Goal: Transaction & Acquisition: Purchase product/service

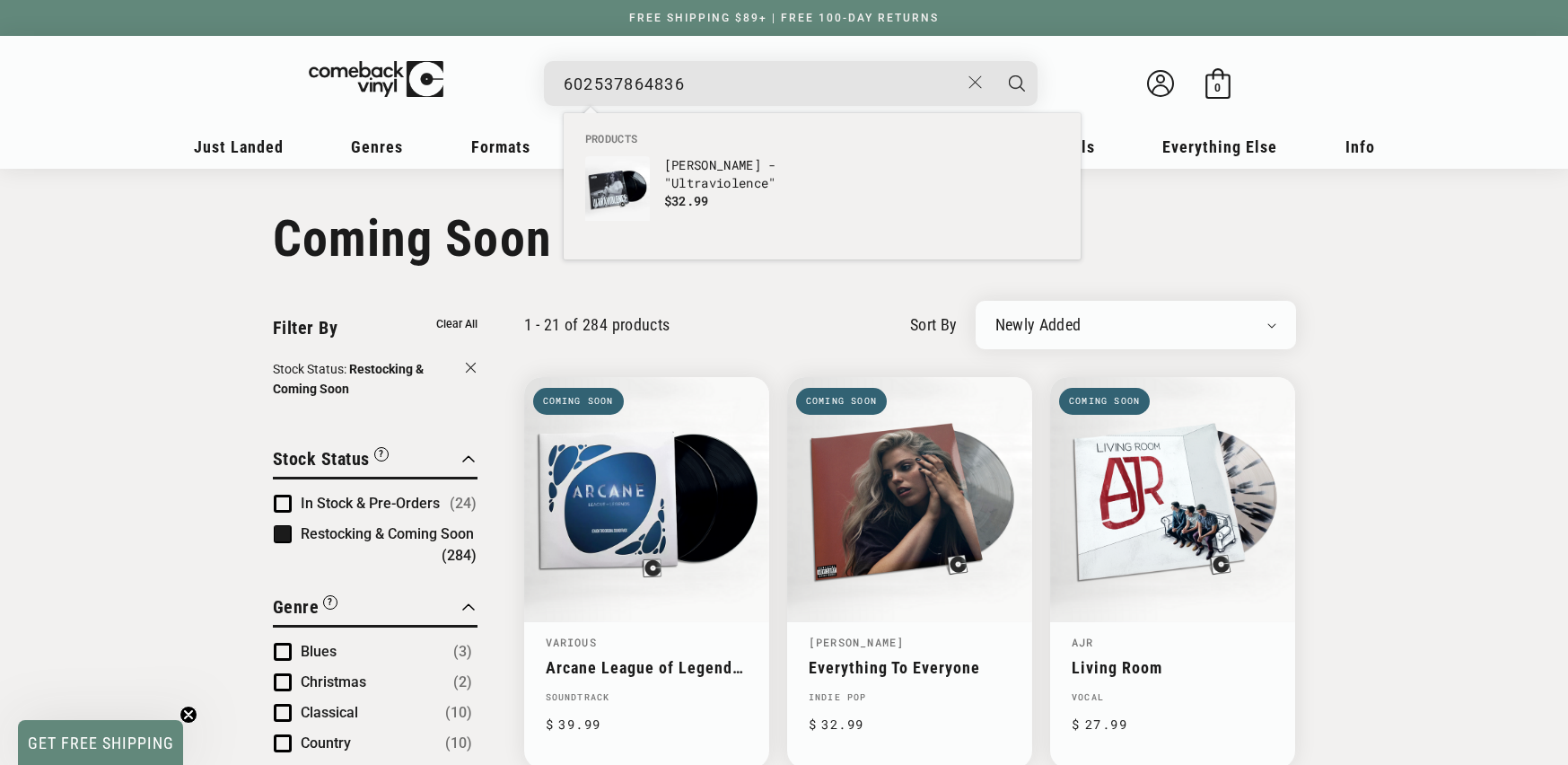
click at [642, 70] on input "602537864836" at bounding box center [762, 84] width 396 height 37
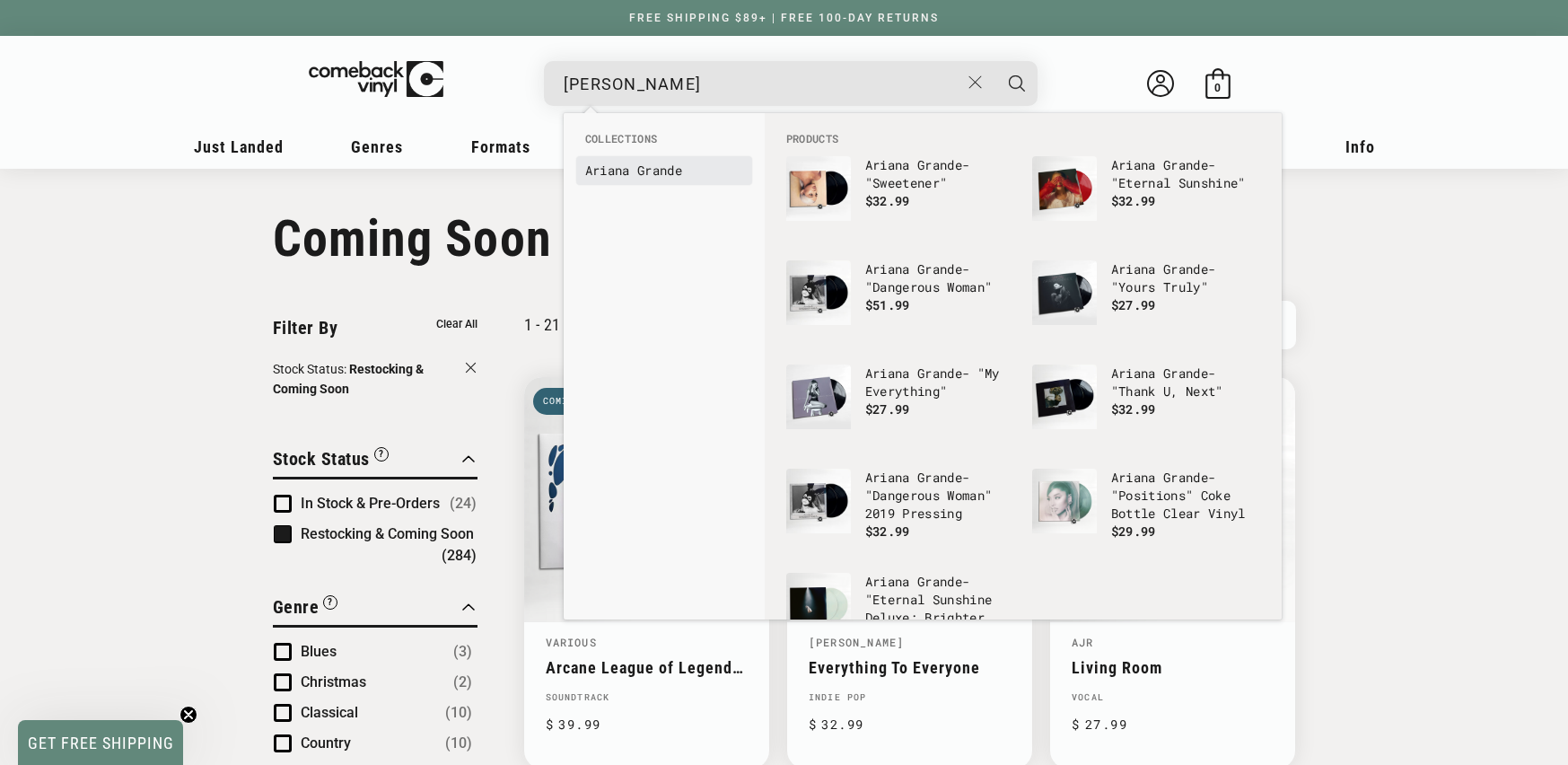
type input "ariana grande"
click at [652, 176] on b "Grande" at bounding box center [659, 169] width 45 height 17
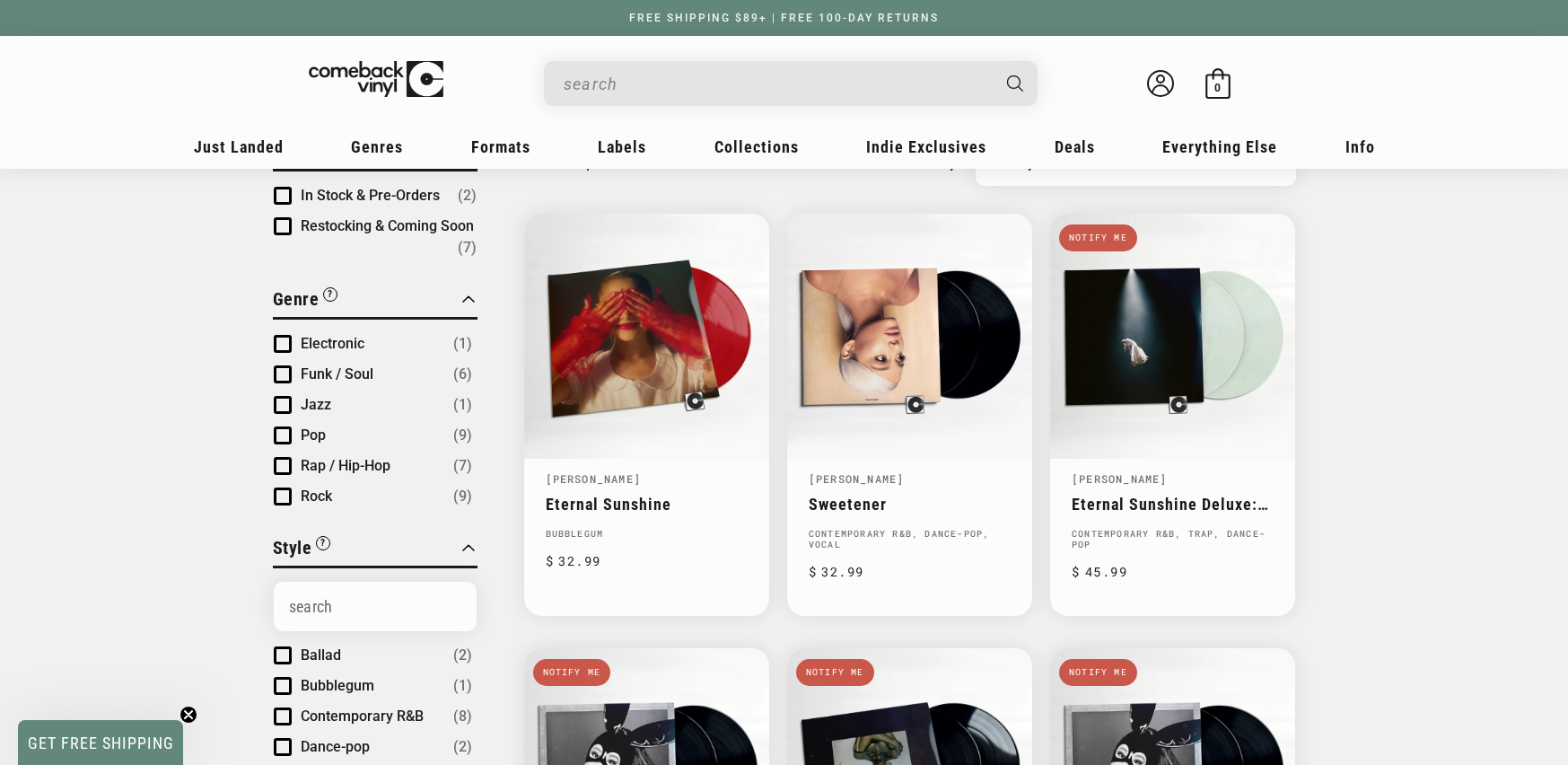
scroll to position [77, 0]
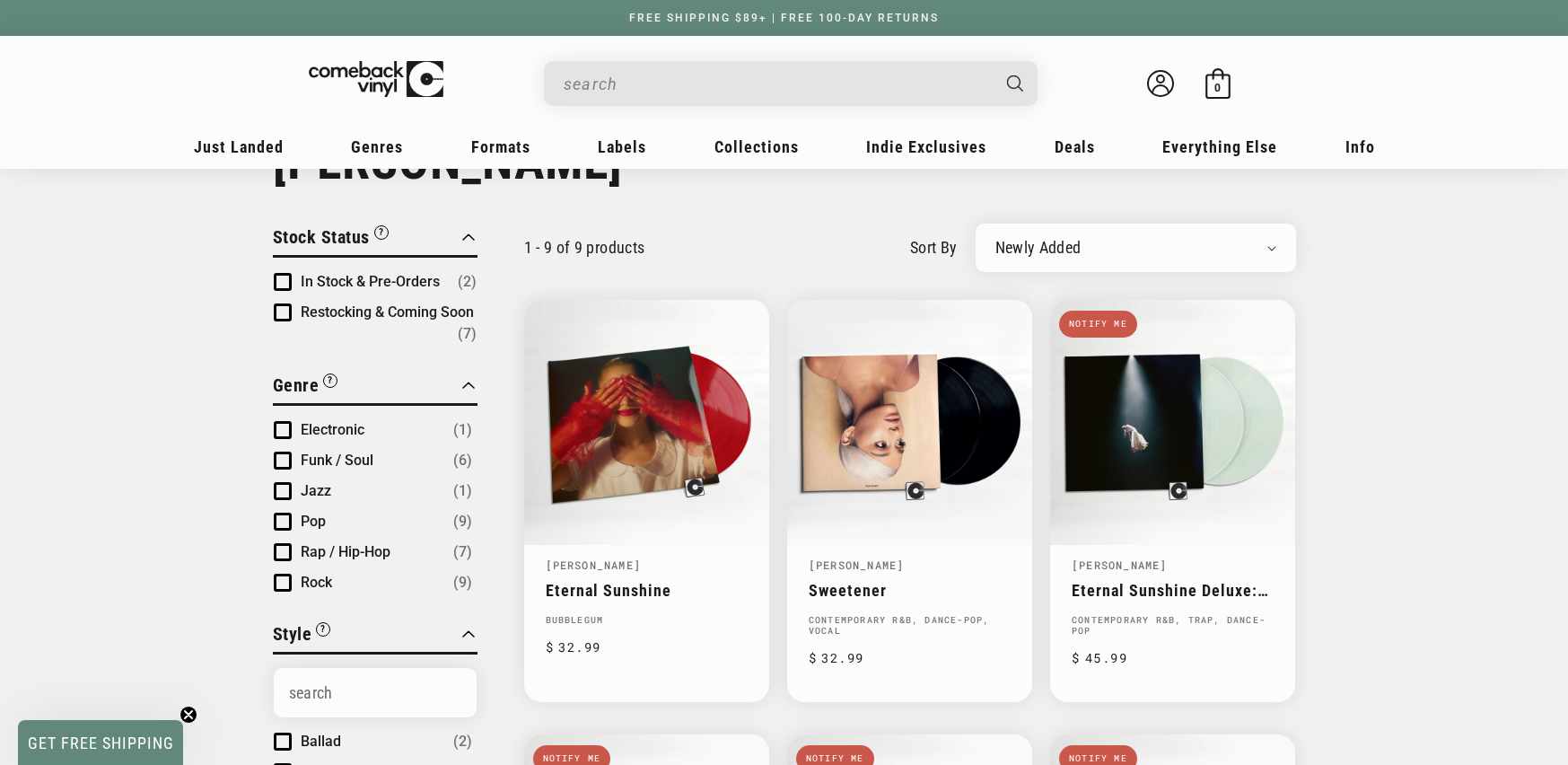
click at [605, 96] on input "When autocomplete results are available use up and down arrows to review and en…" at bounding box center [777, 84] width 426 height 37
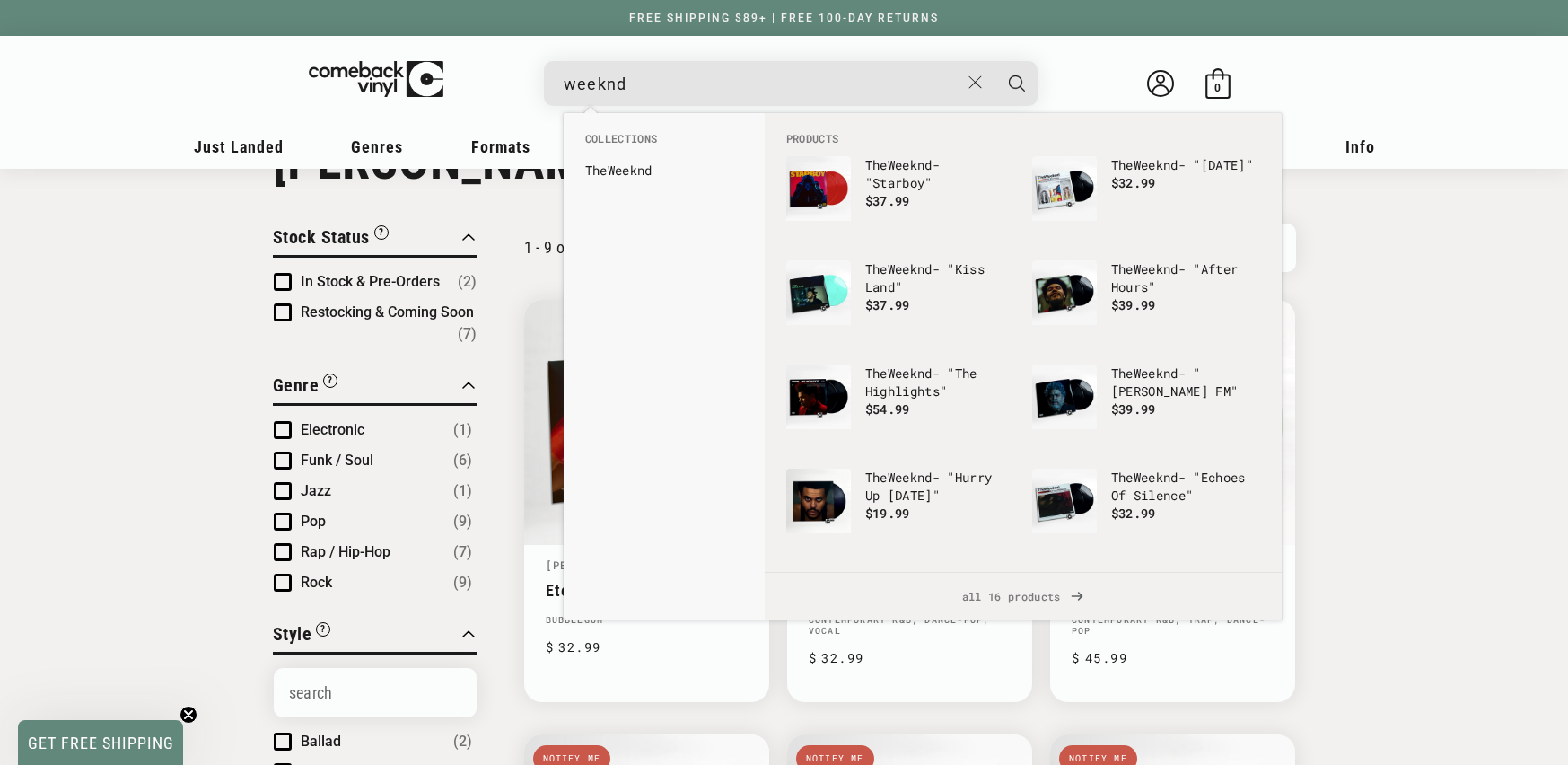
type input "weeknd"
click at [995, 61] on button "Search" at bounding box center [1017, 83] width 45 height 45
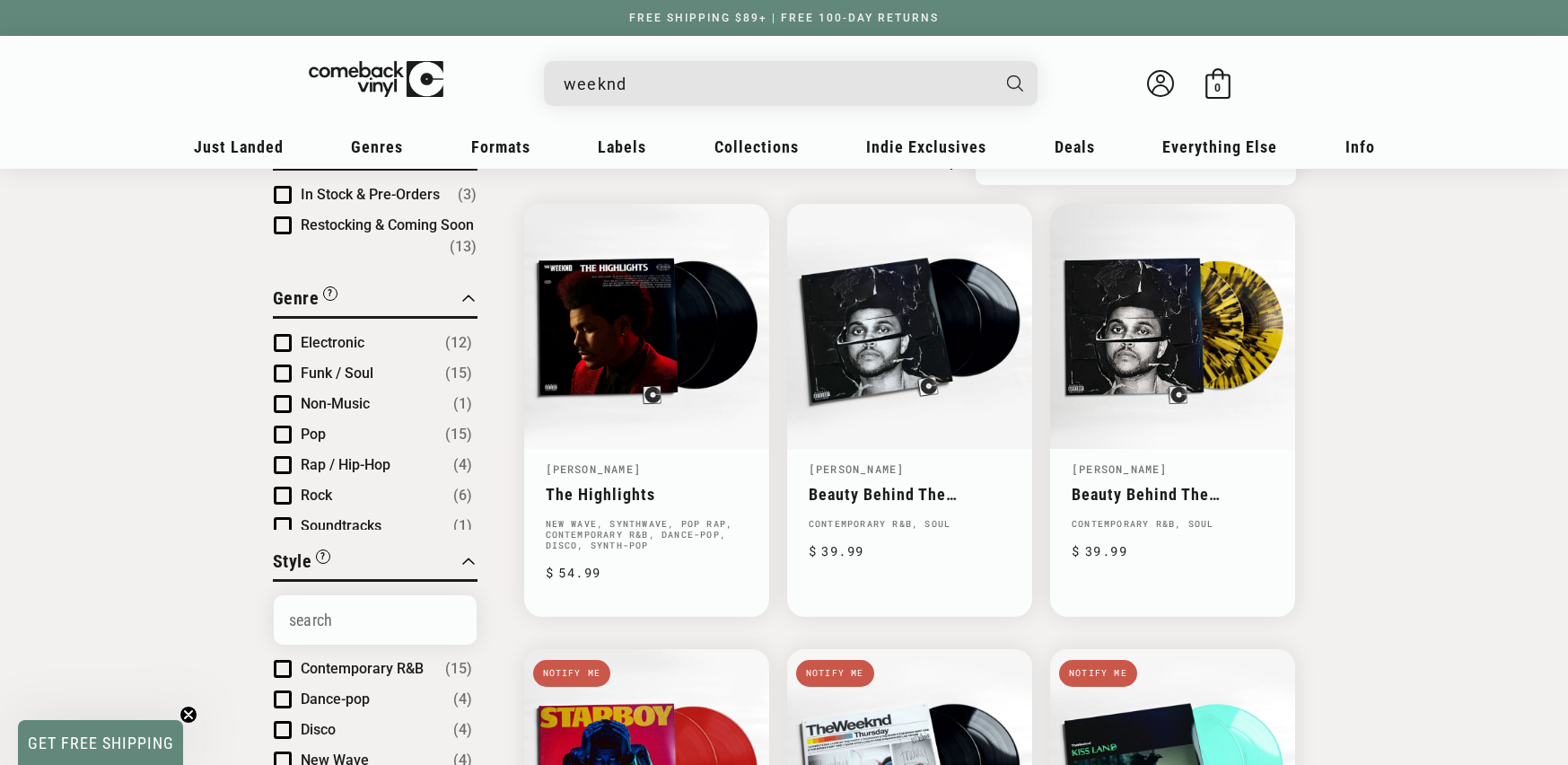
scroll to position [75, 0]
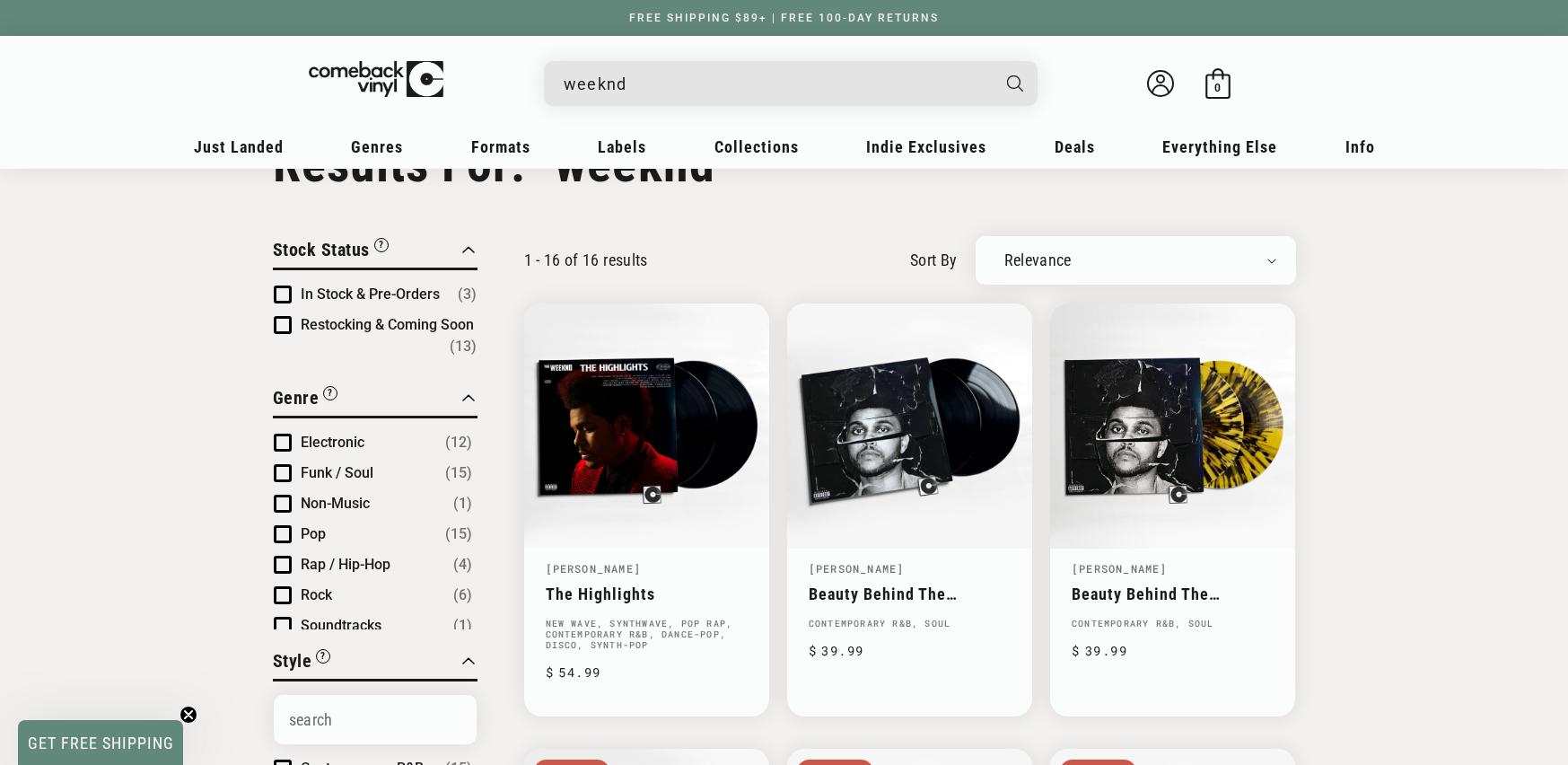
click at [656, 61] on div "weeknd" at bounding box center [800, 82] width 476 height 43
drag, startPoint x: 656, startPoint y: 60, endPoint x: 659, endPoint y: 73, distance: 13.3
click at [656, 62] on div "weeknd" at bounding box center [800, 82] width 476 height 43
click at [659, 77] on input "weeknd" at bounding box center [777, 84] width 426 height 37
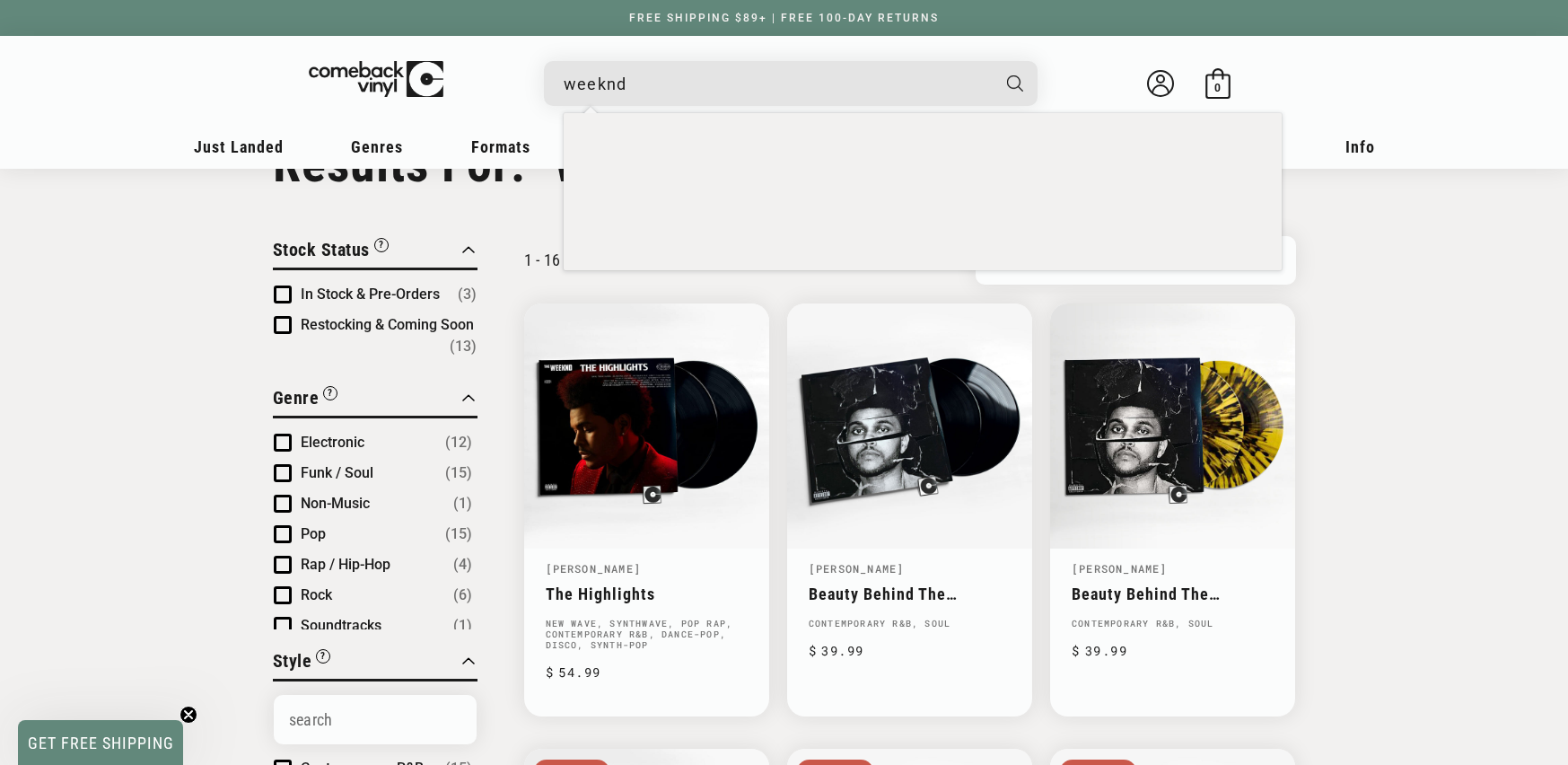
click at [659, 77] on input "weeknd" at bounding box center [777, 84] width 426 height 37
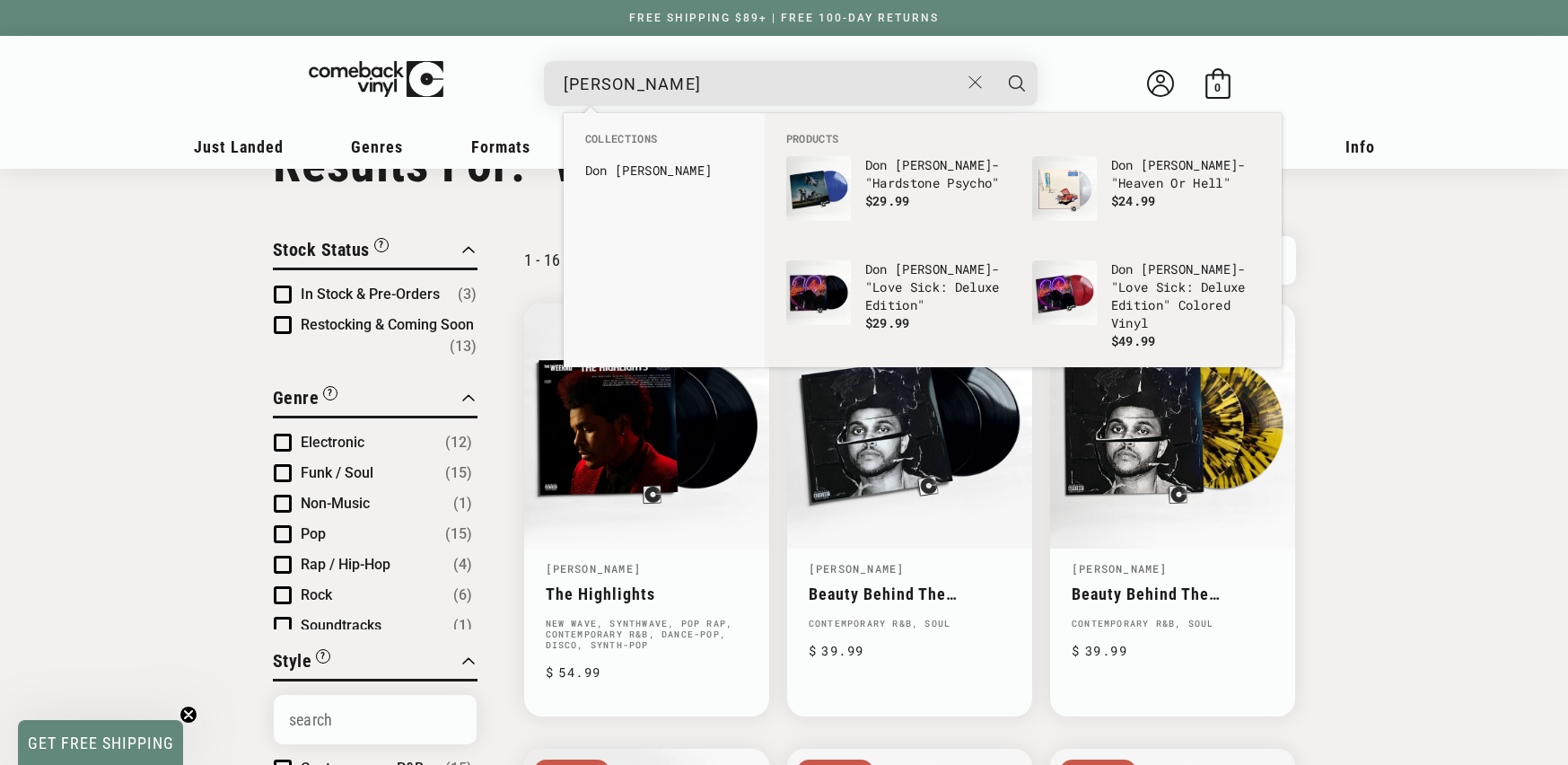
type input "[PERSON_NAME]"
click at [995, 61] on button "Search" at bounding box center [1017, 83] width 45 height 45
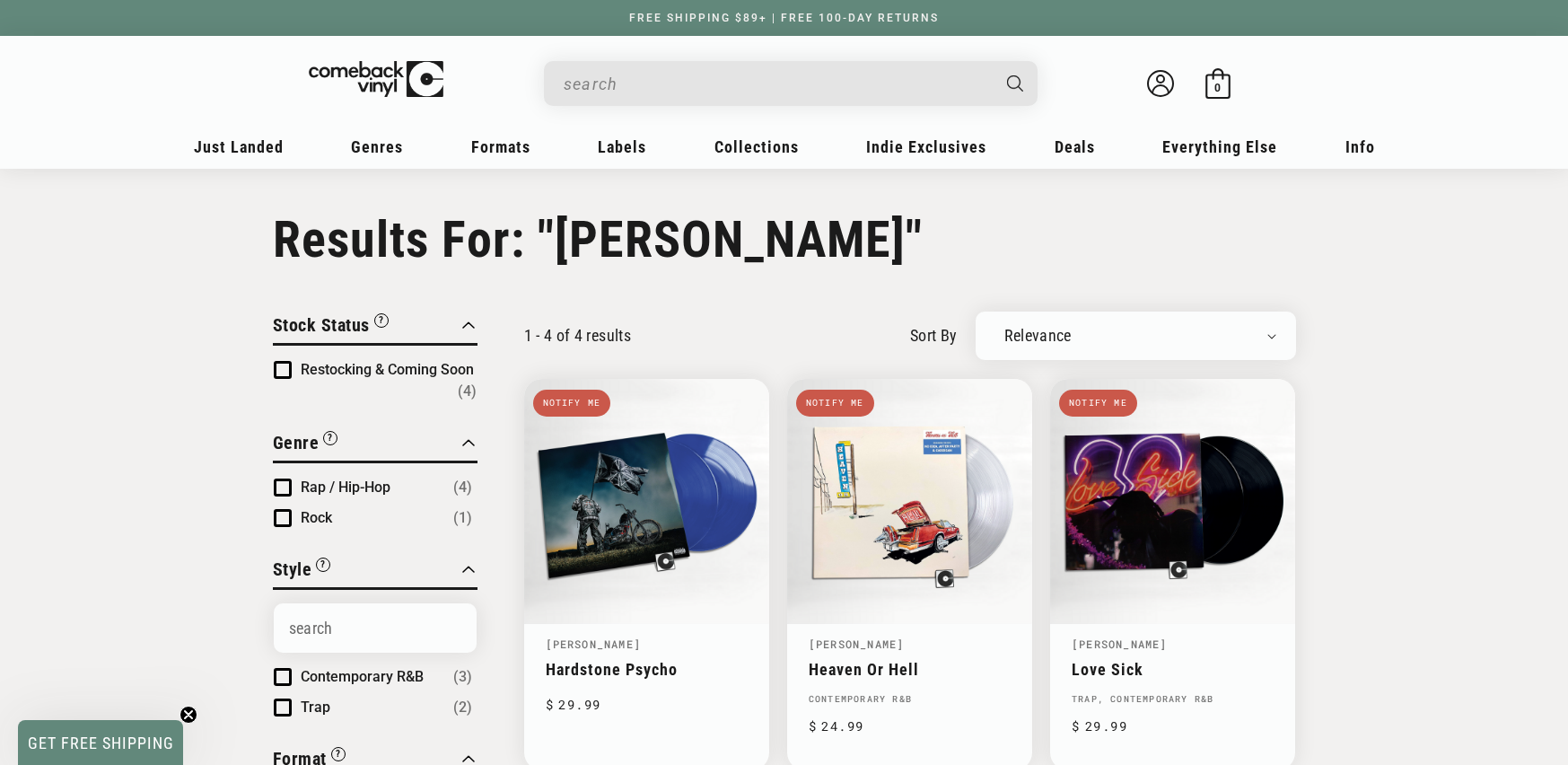
type input "[PERSON_NAME]"
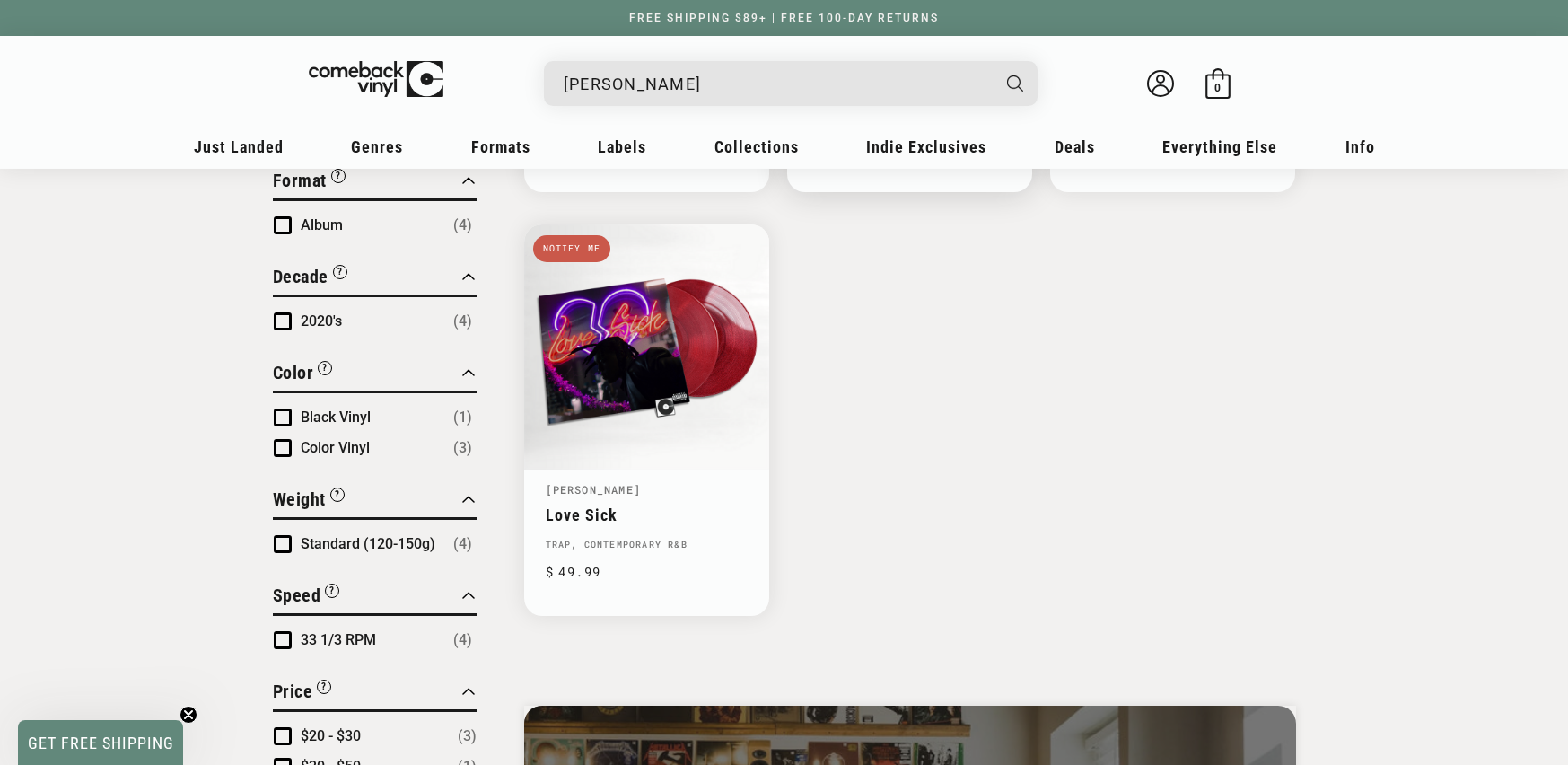
scroll to position [165, 0]
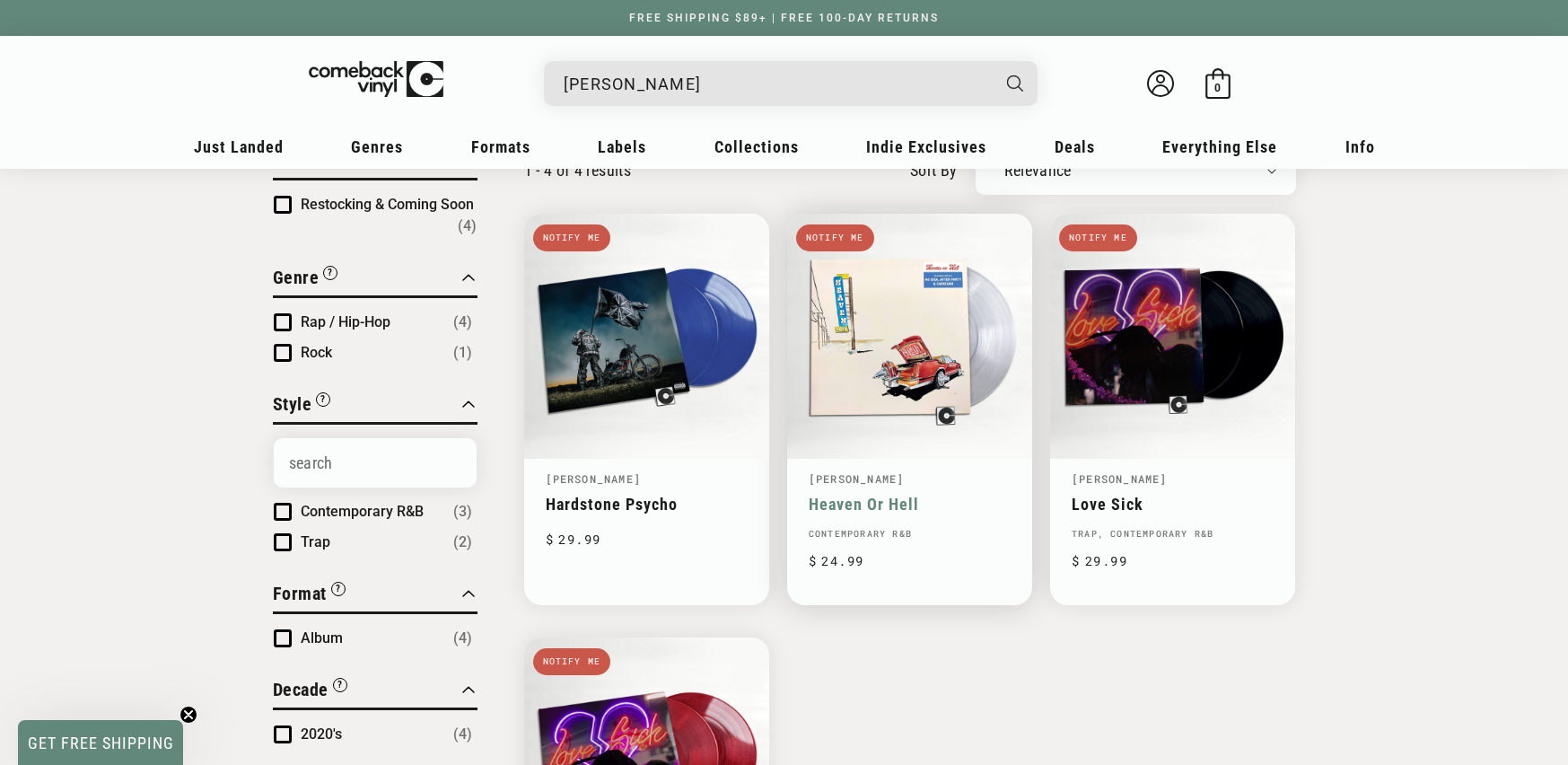
click at [953, 495] on link "Heaven Or Hell" at bounding box center [909, 504] width 202 height 19
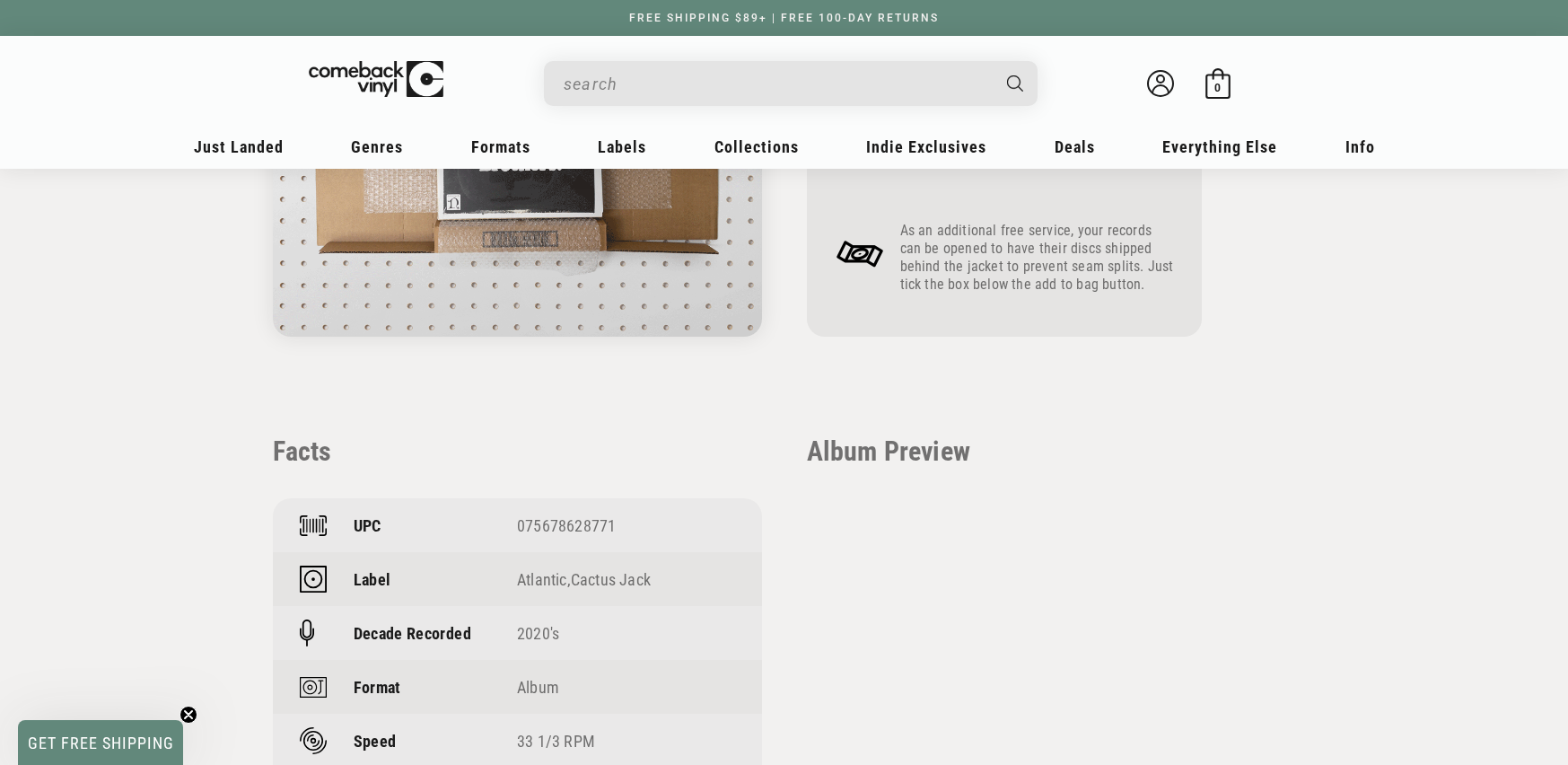
scroll to position [1038, 0]
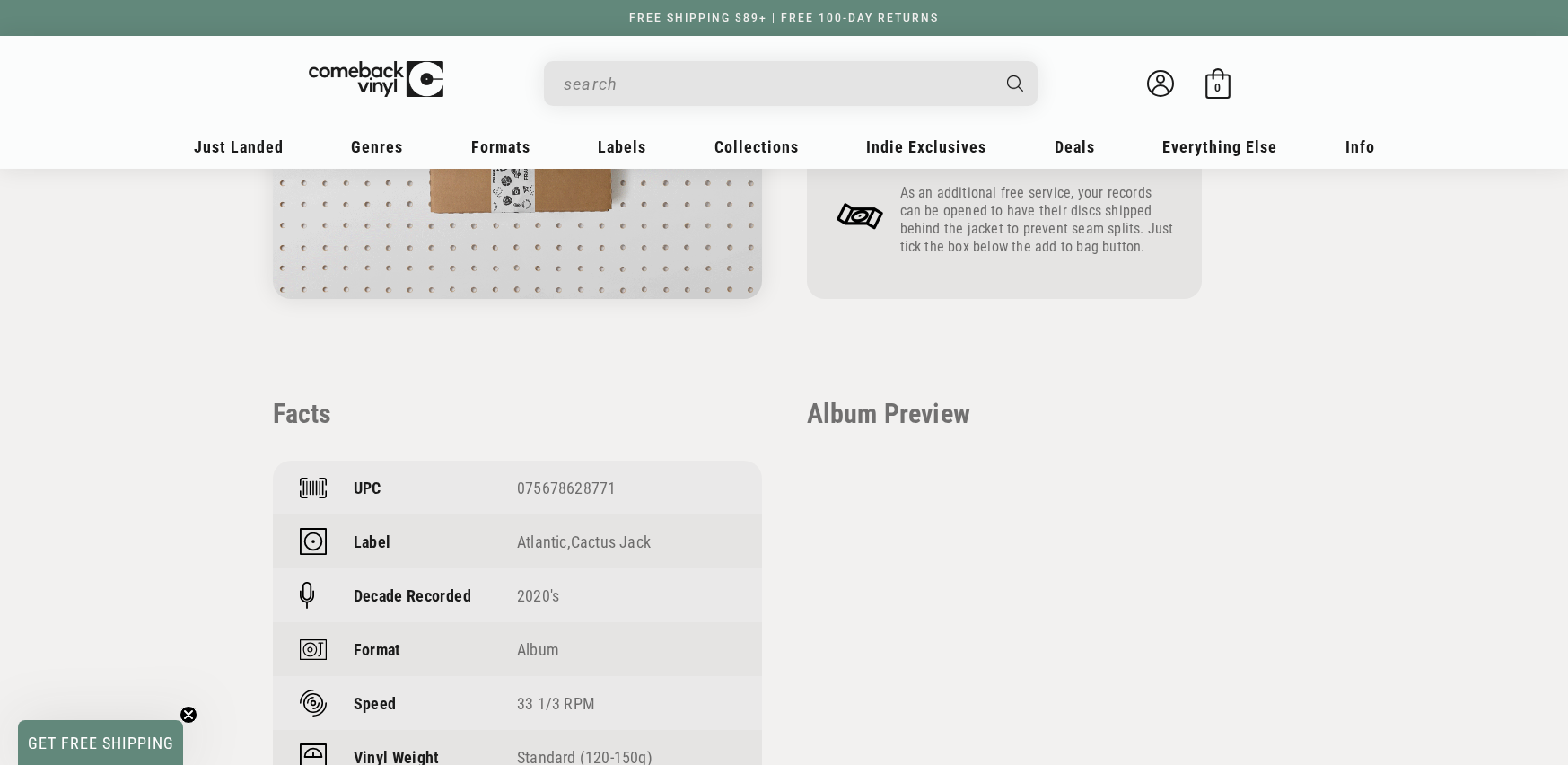
click at [579, 486] on div "075678628771" at bounding box center [626, 487] width 218 height 19
copy div "075678628771"
click at [730, 93] on input "When autocomplete results are available use up and down arrows to review and en…" at bounding box center [777, 84] width 426 height 37
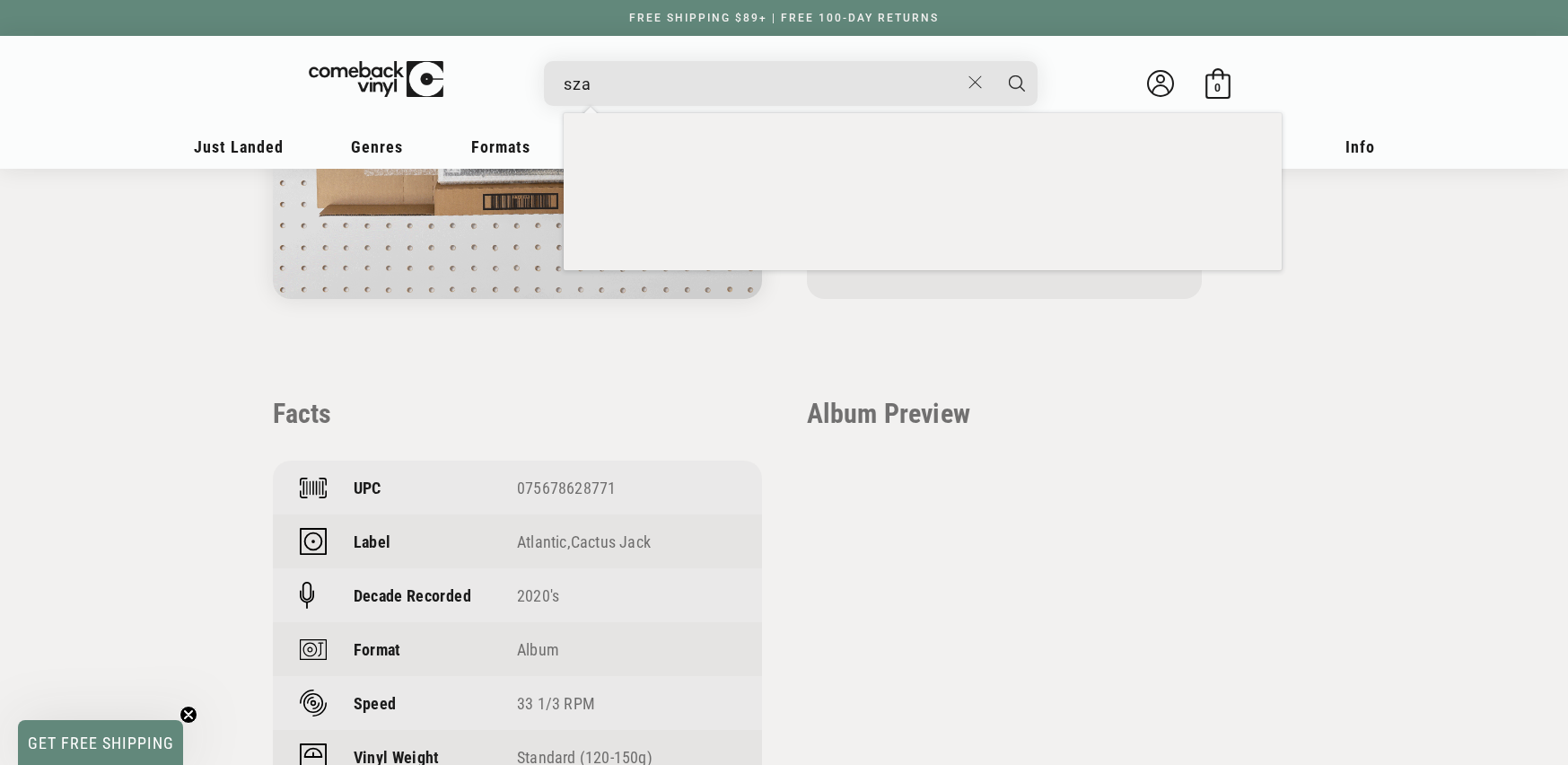
type input "sza"
click at [995, 61] on button "Search" at bounding box center [1017, 83] width 45 height 45
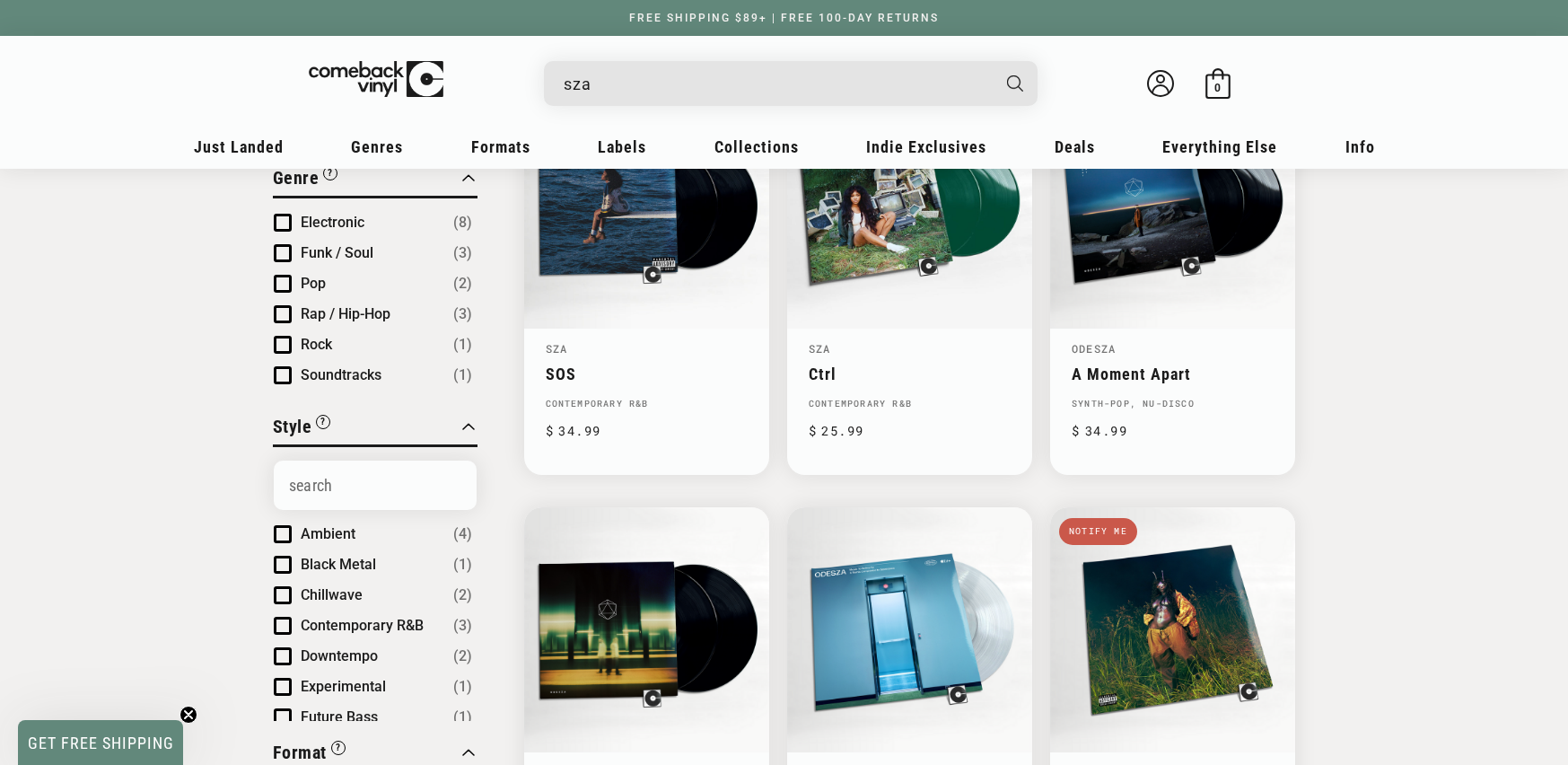
scroll to position [137, 0]
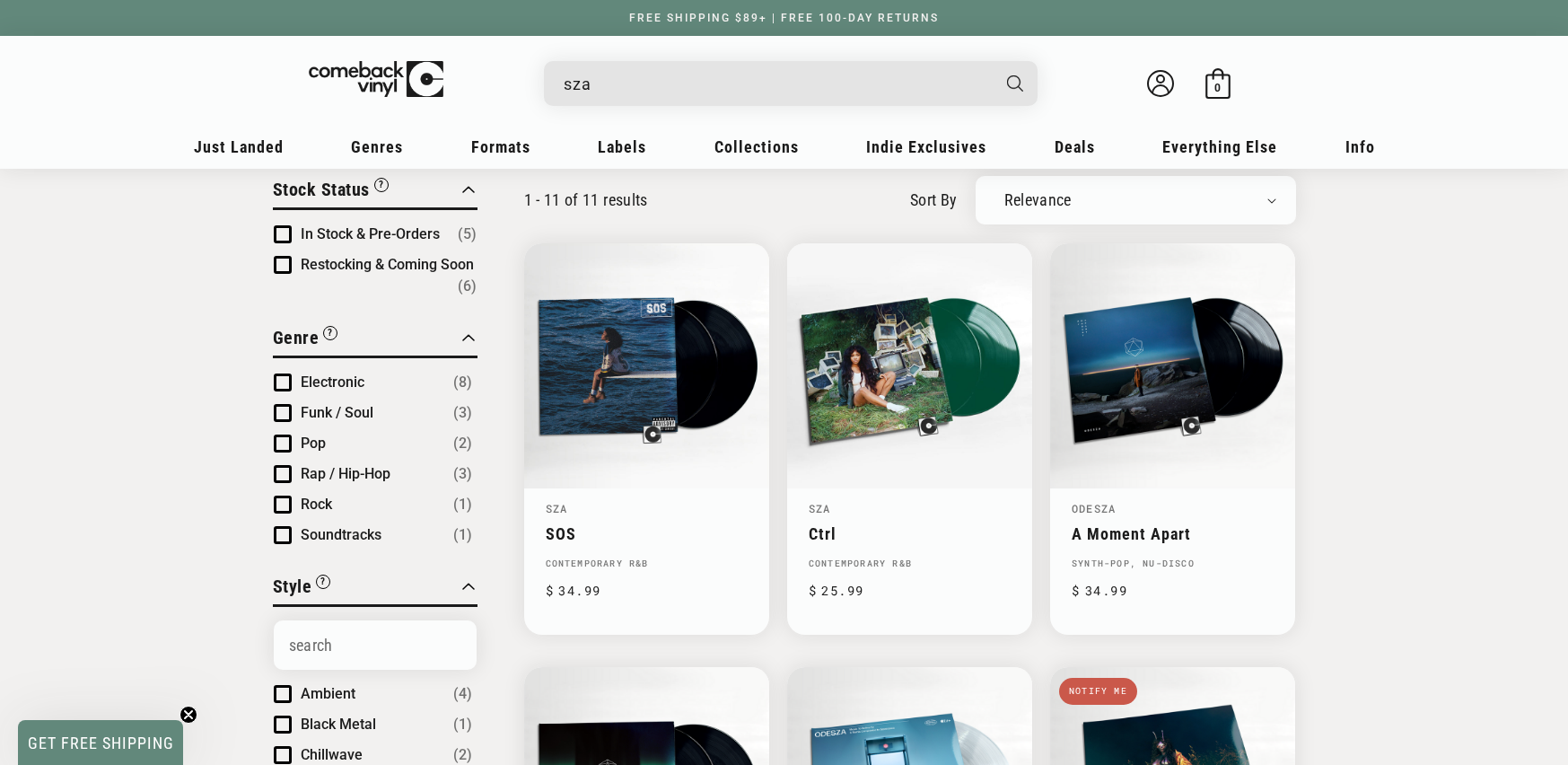
click at [615, 88] on input "sza" at bounding box center [777, 84] width 426 height 37
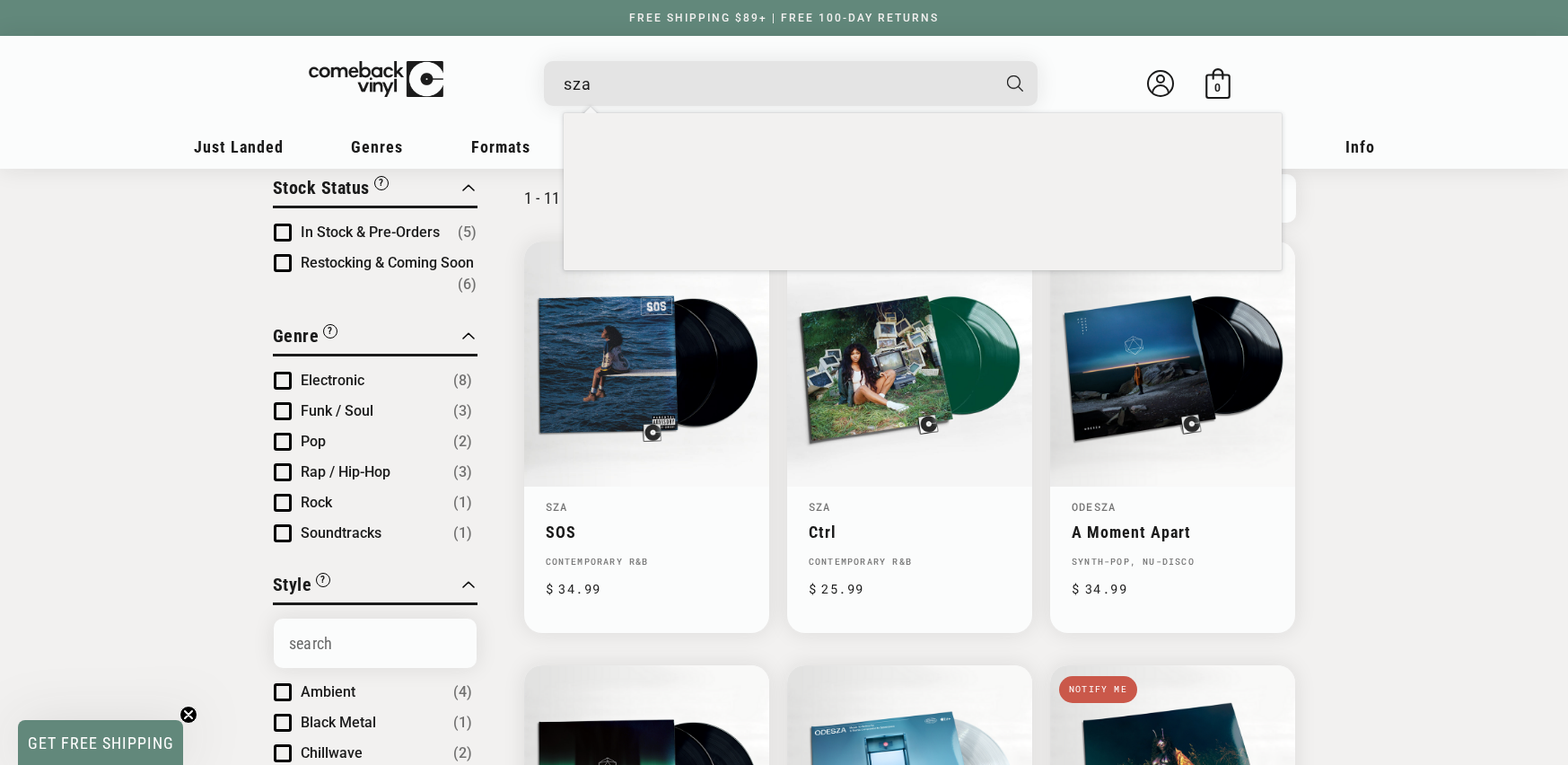
click at [615, 88] on input "sza" at bounding box center [777, 84] width 426 height 37
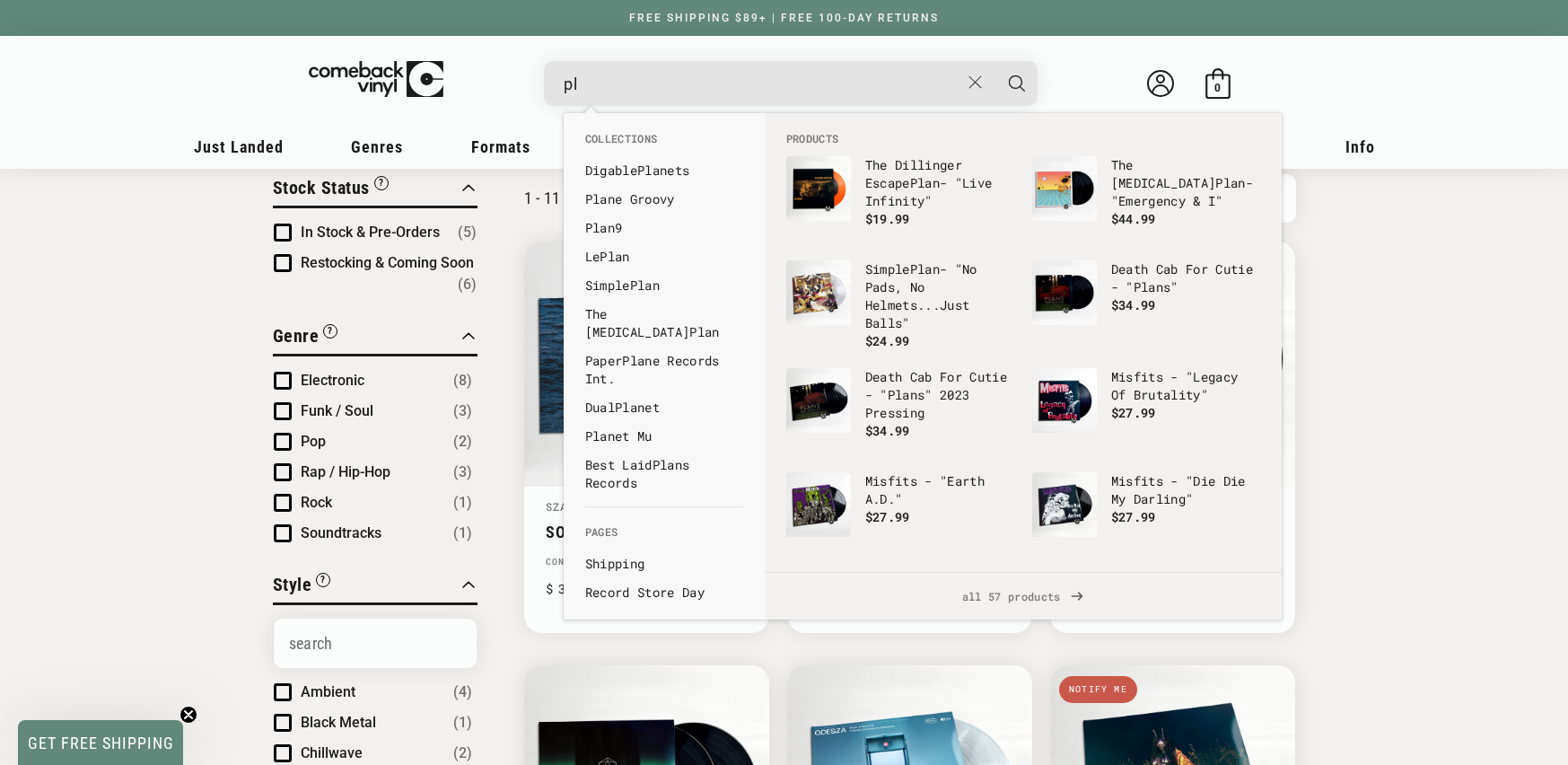
type input "p"
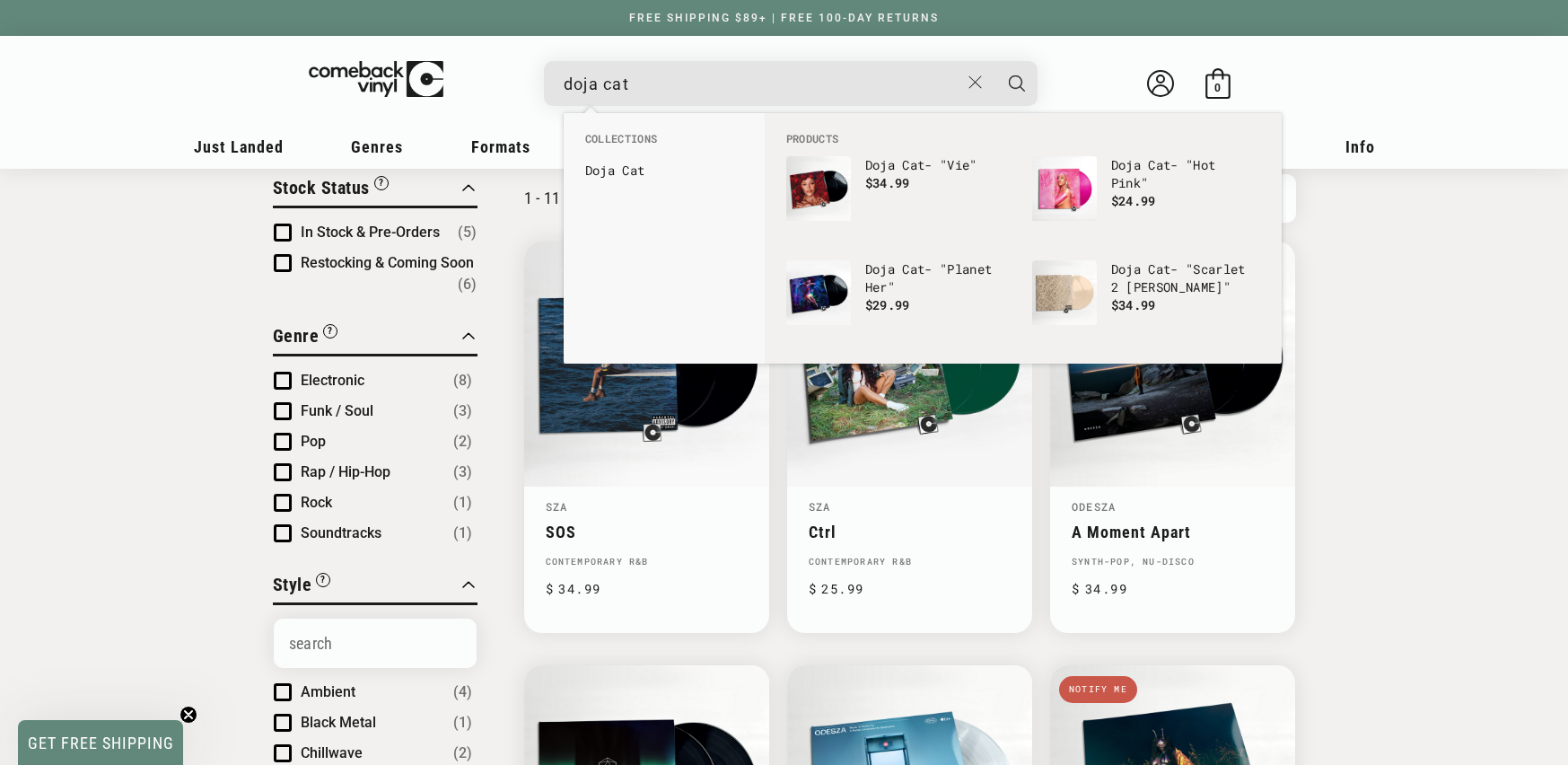
type input "doja cat"
click at [995, 61] on button "Search" at bounding box center [1017, 83] width 45 height 45
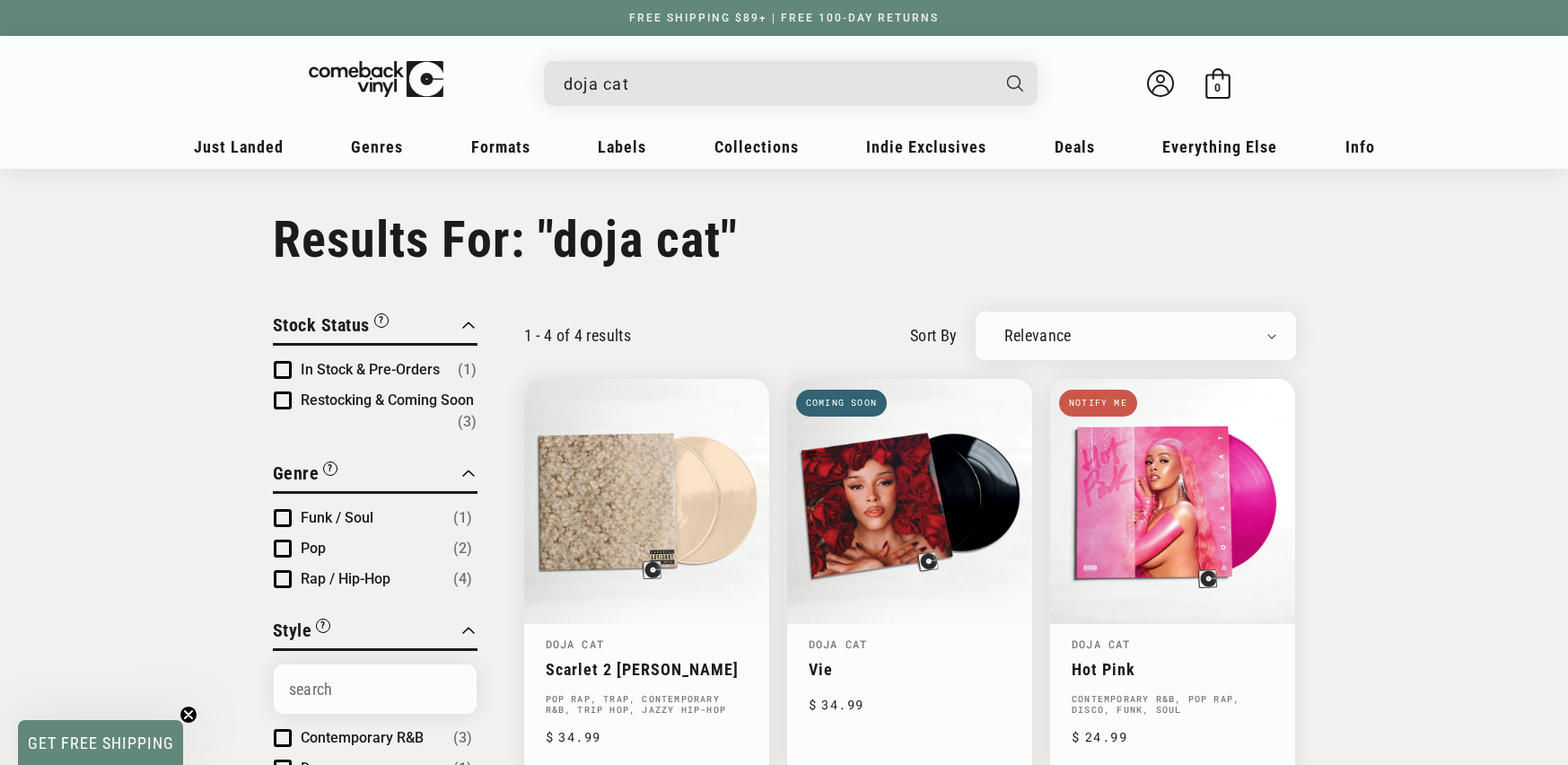
click at [690, 71] on input "doja cat" at bounding box center [777, 84] width 426 height 37
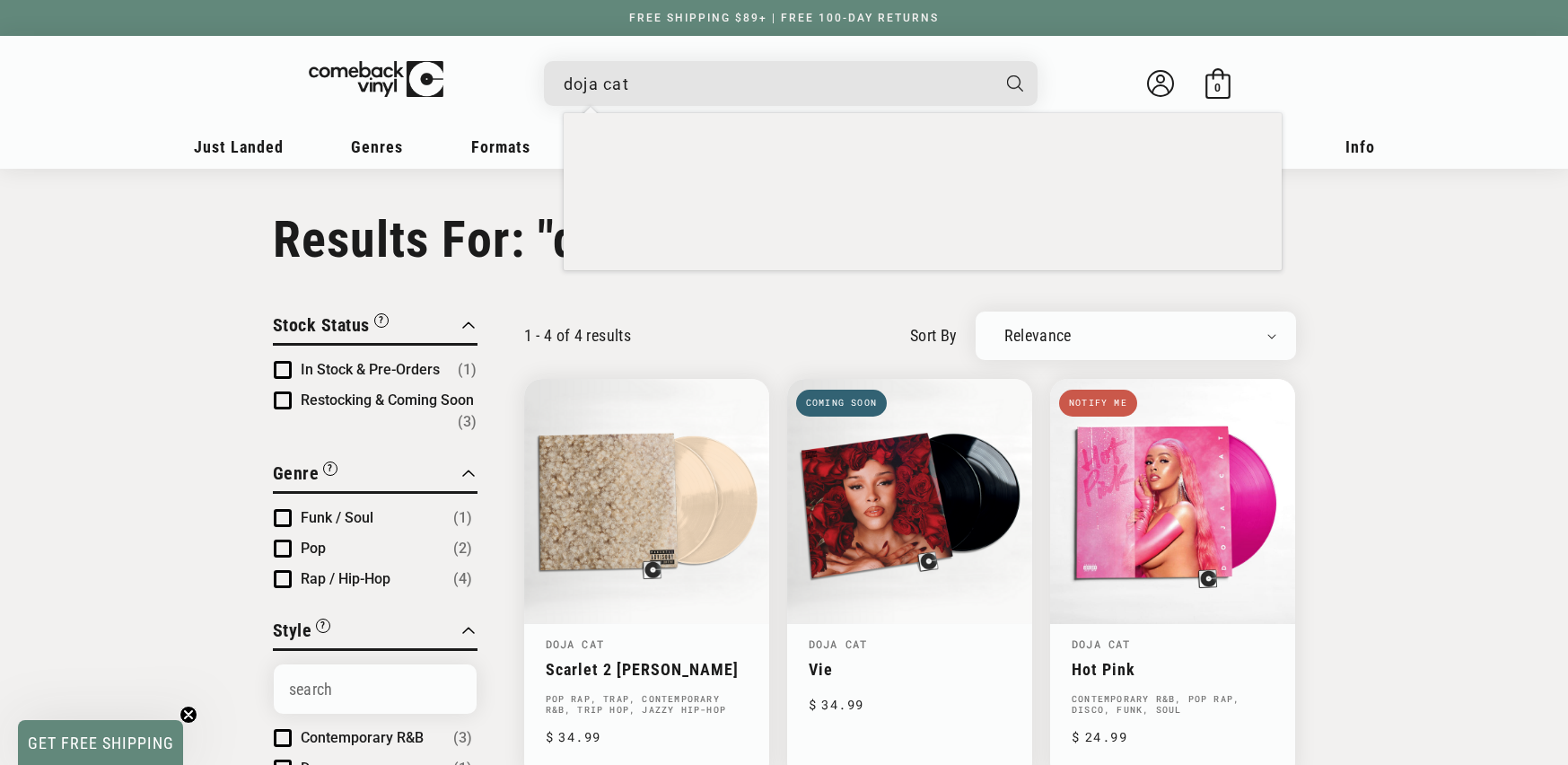
click at [690, 71] on input "doja cat" at bounding box center [777, 84] width 426 height 37
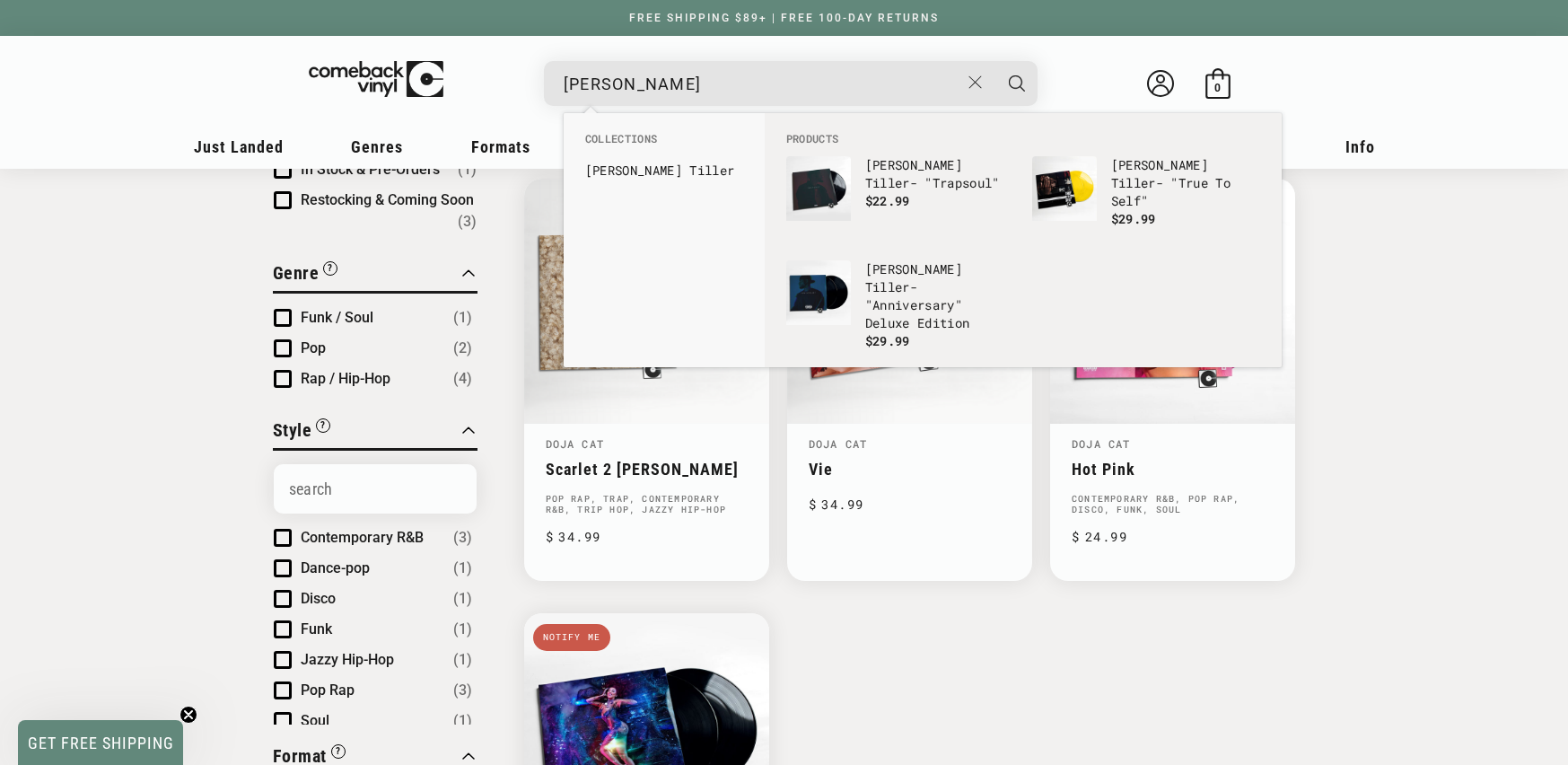
scroll to position [283, 0]
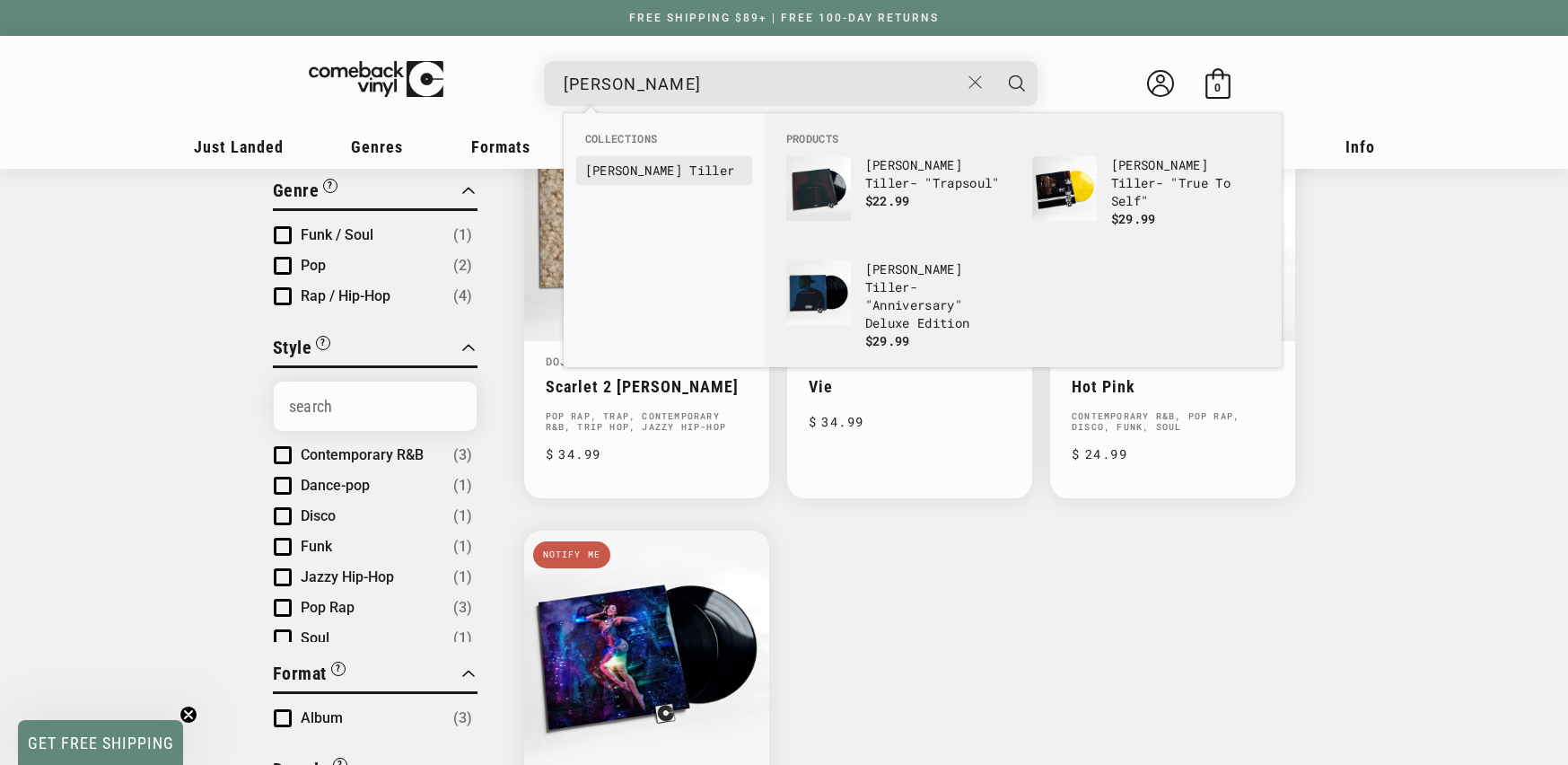
type input "bryson tiller"
click at [622, 155] on li "Collections" at bounding box center [664, 143] width 176 height 25
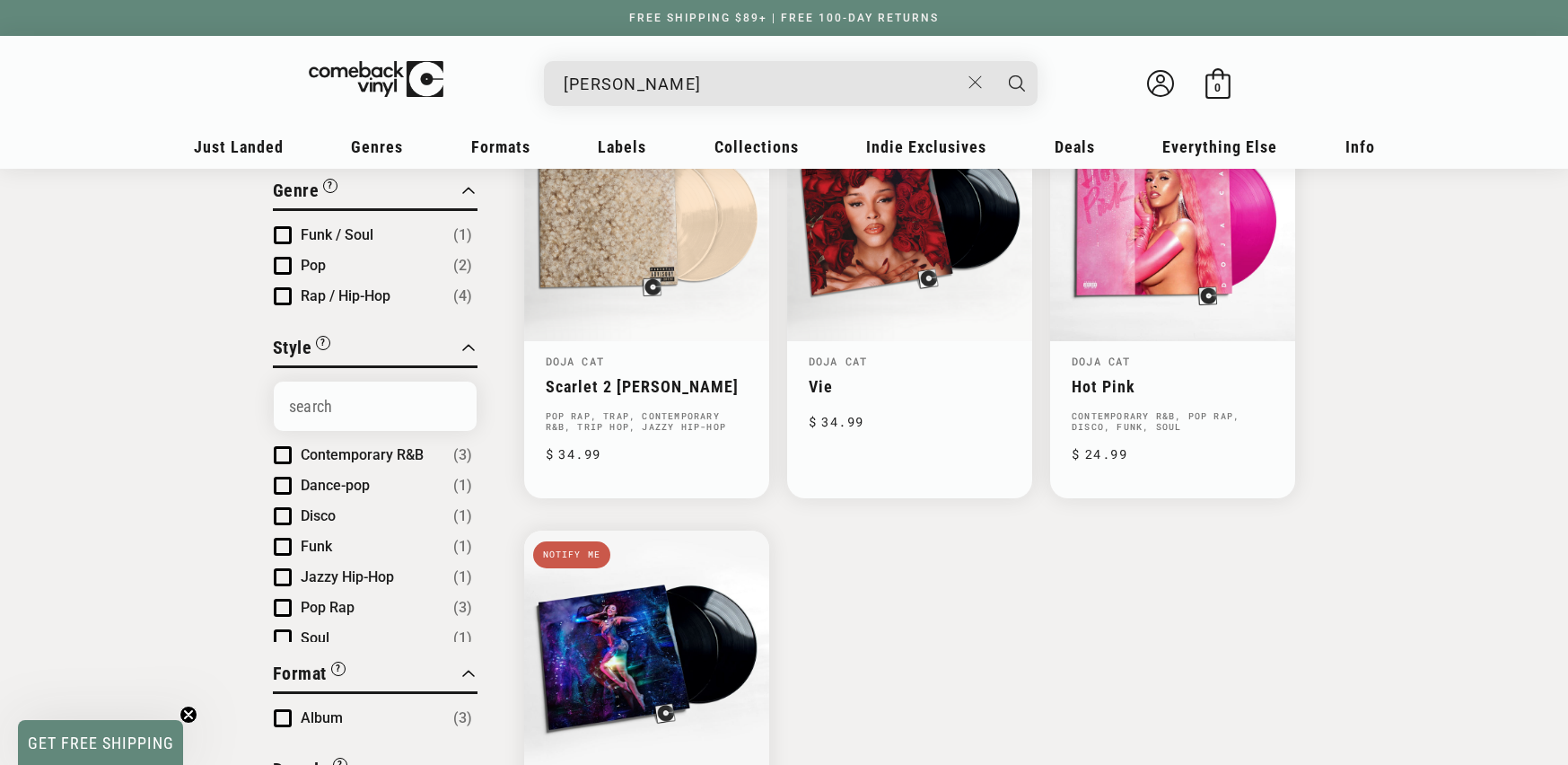
click at [797, 68] on input "bryson tiller" at bounding box center [762, 84] width 396 height 37
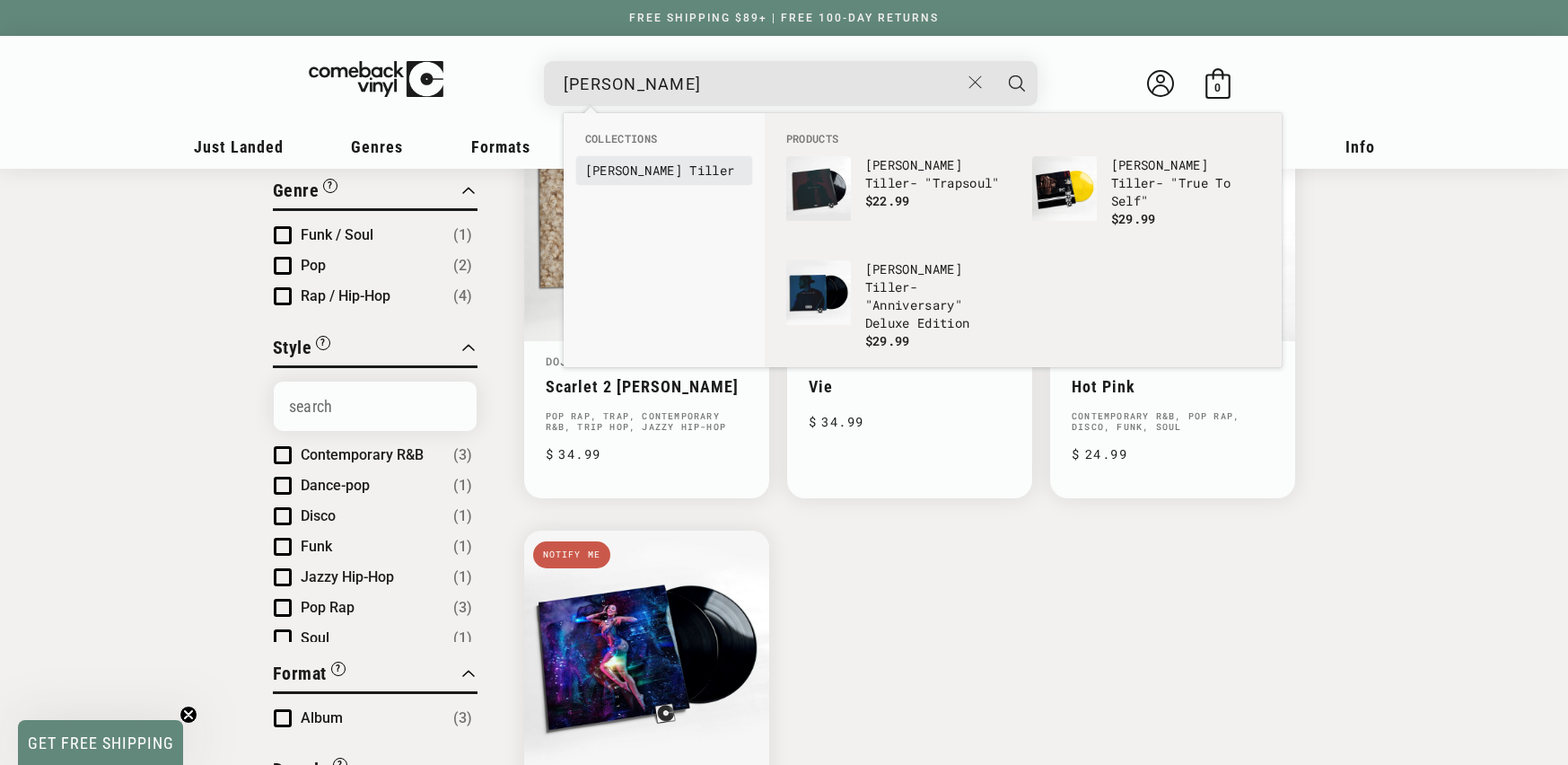
click at [690, 175] on b "Tiller" at bounding box center [712, 169] width 45 height 17
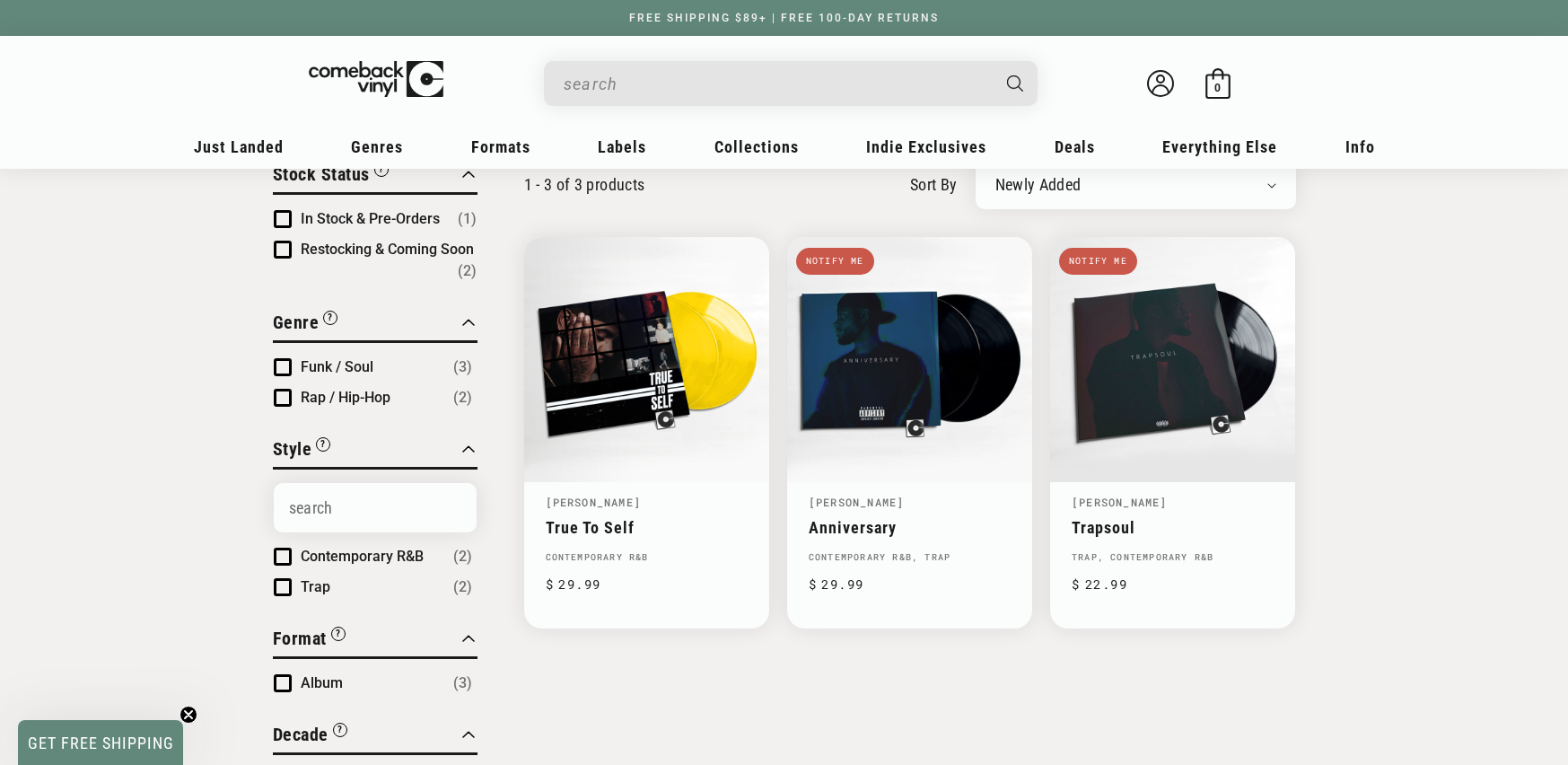
scroll to position [126, 0]
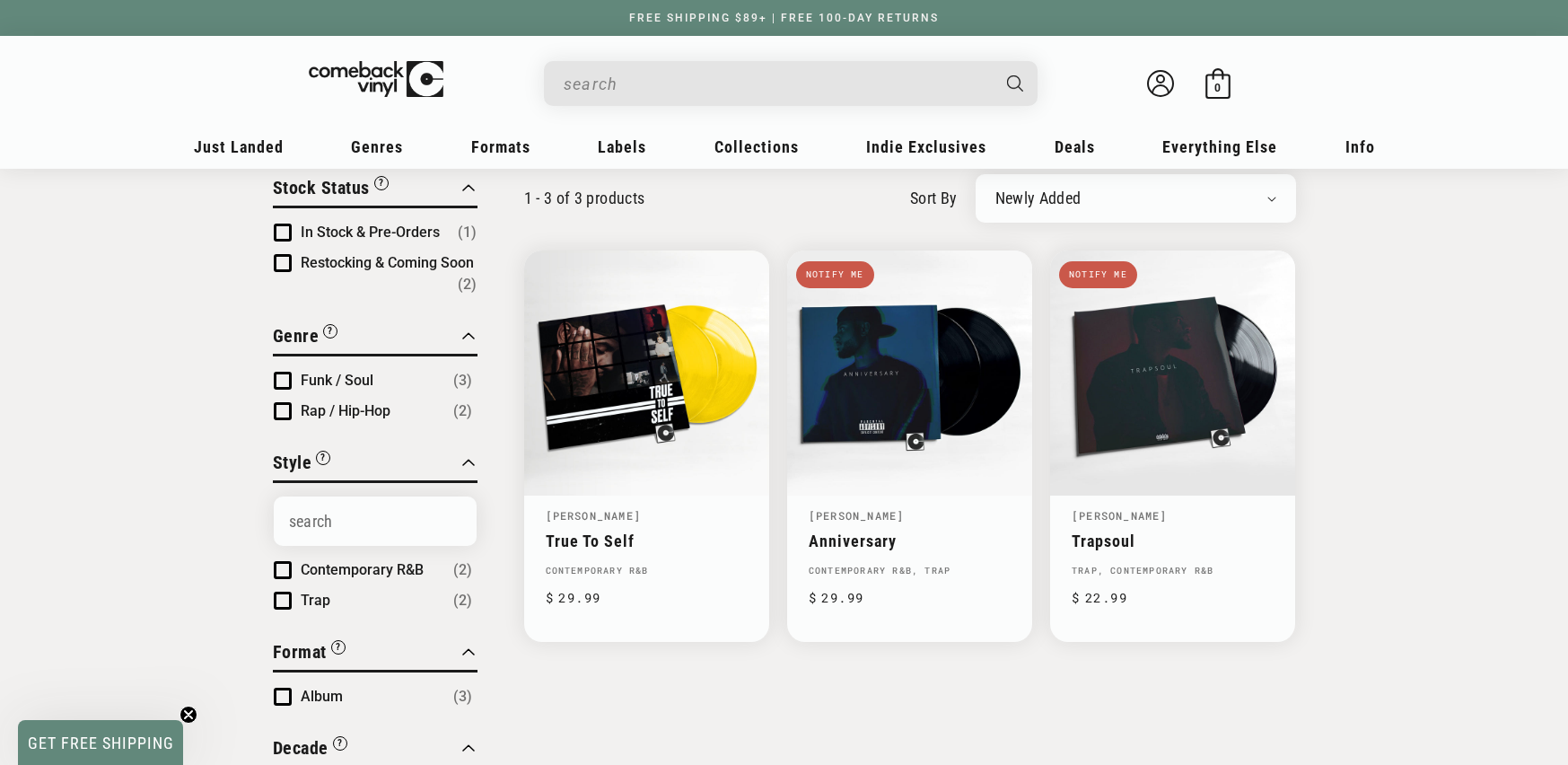
drag, startPoint x: 624, startPoint y: 97, endPoint x: 613, endPoint y: 94, distance: 11.4
click at [623, 96] on input "When autocomplete results are available use up and down arrows to review and en…" at bounding box center [777, 84] width 426 height 37
paste input "0198715211719"
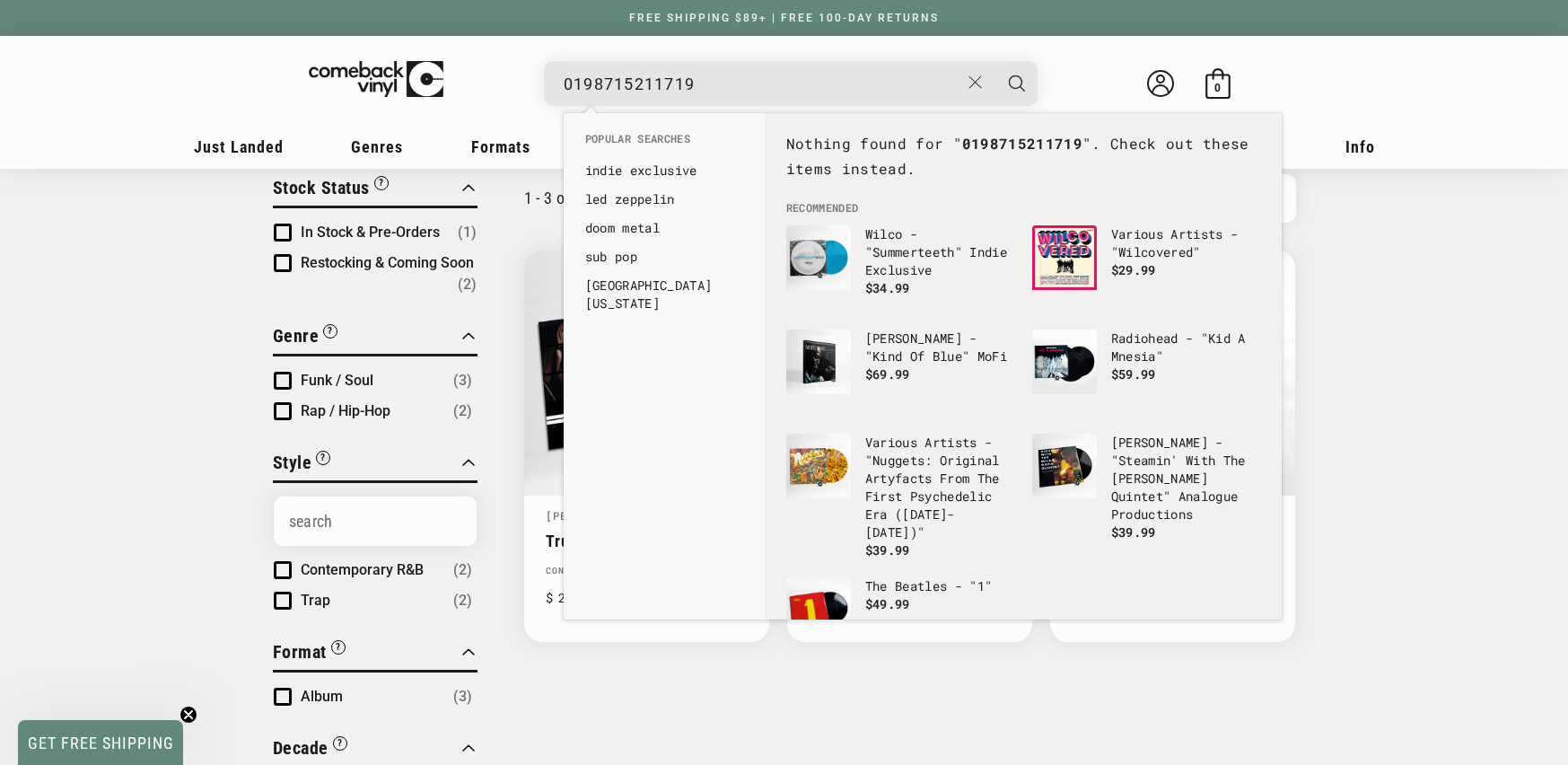
click at [574, 86] on input "0198715211719" at bounding box center [762, 84] width 396 height 37
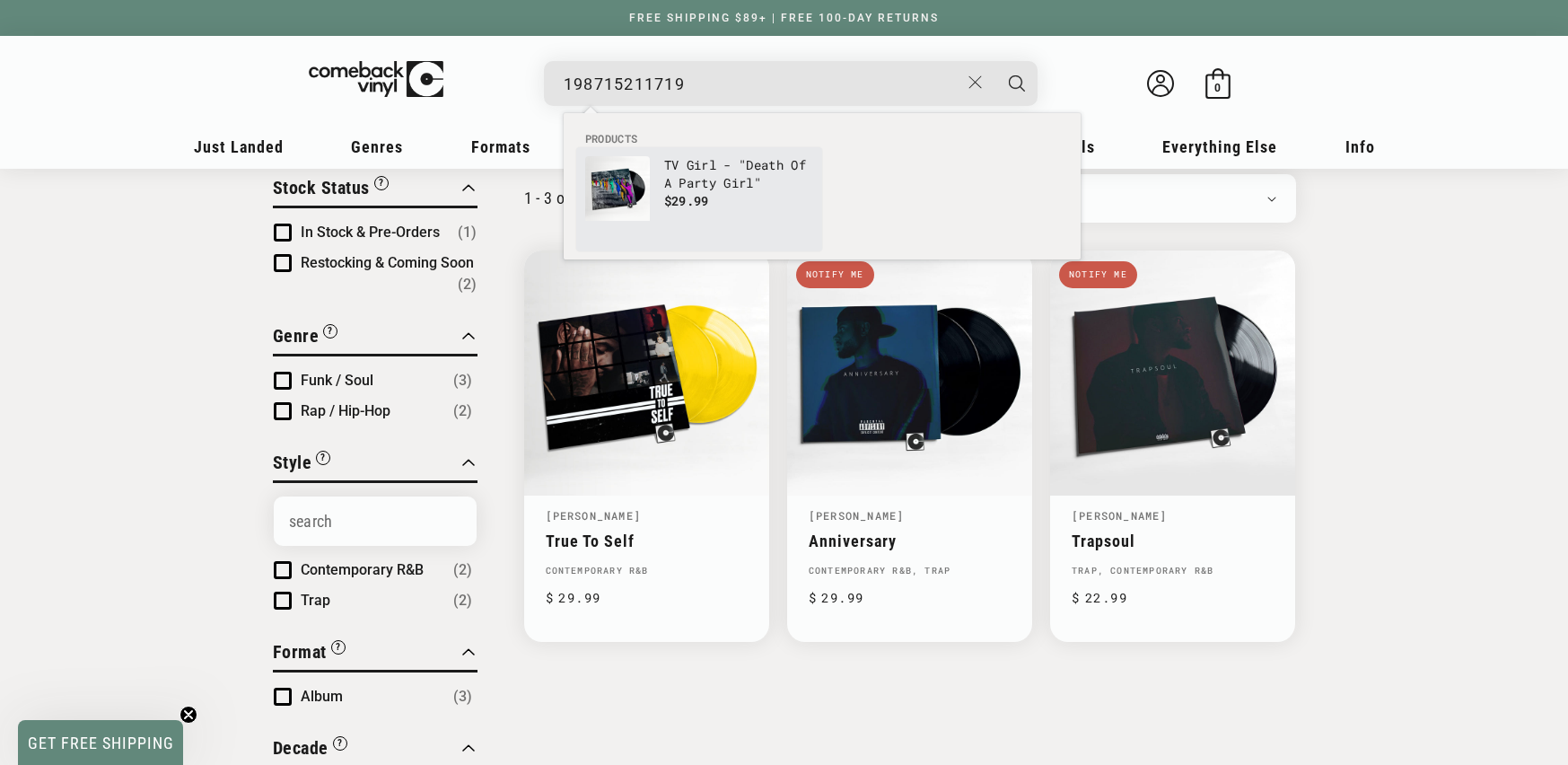
type input "198715211719"
click at [757, 216] on link "TV Girl - "Death Of A Party Girl" $29.99" at bounding box center [699, 200] width 228 height 86
